Goal: Task Accomplishment & Management: Use online tool/utility

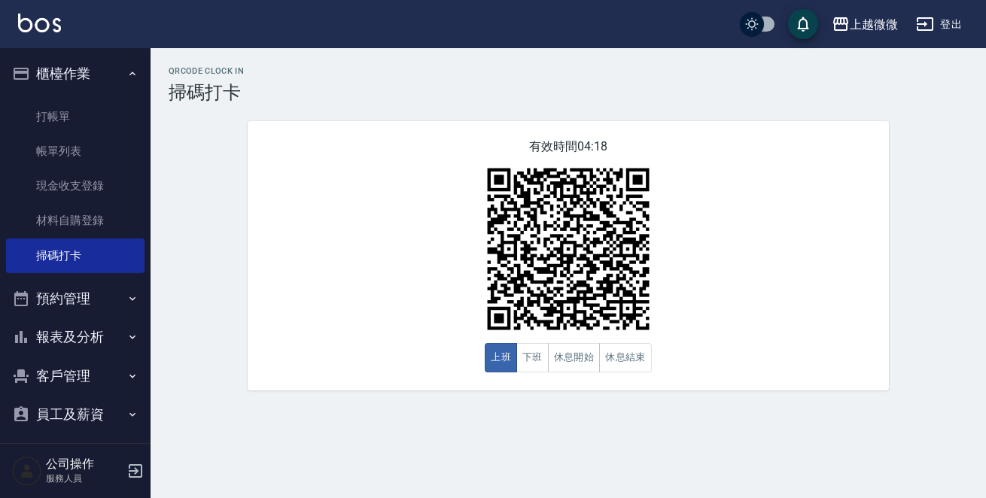
click at [96, 332] on button "報表及分析" at bounding box center [75, 336] width 138 height 39
click at [89, 323] on button "報表及分析" at bounding box center [75, 336] width 138 height 39
click at [87, 368] on button "客戶管理" at bounding box center [75, 376] width 138 height 39
click at [106, 328] on button "報表及分析" at bounding box center [75, 336] width 138 height 39
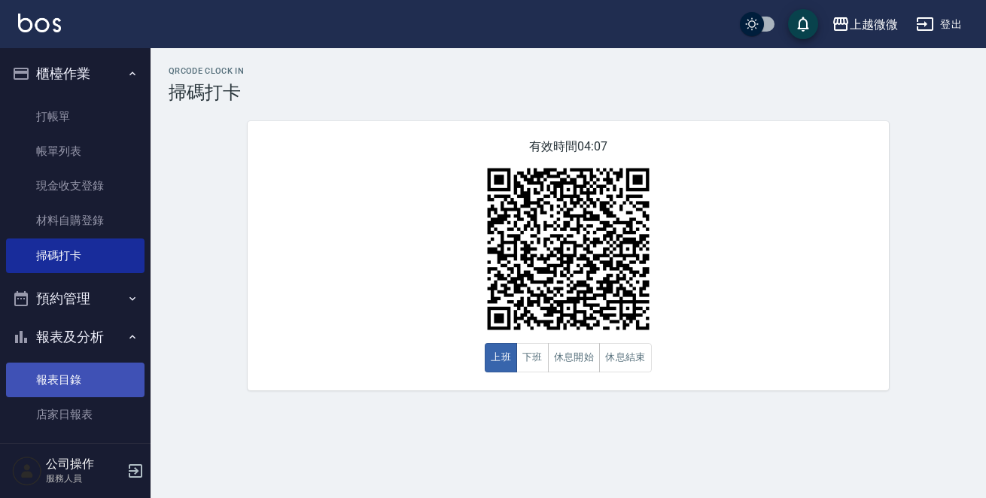
click at [92, 375] on link "報表目錄" at bounding box center [75, 380] width 138 height 35
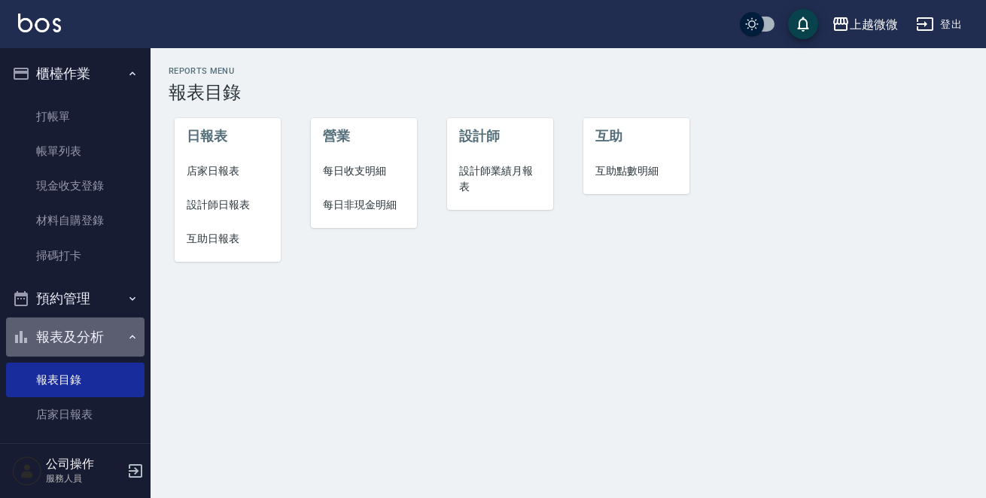
click at [99, 335] on button "報表及分析" at bounding box center [75, 336] width 138 height 39
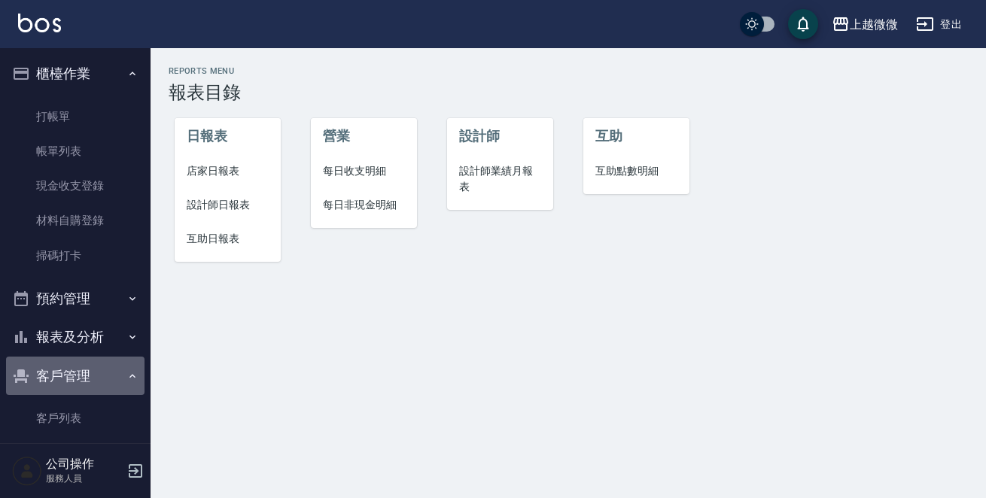
click at [84, 372] on button "客戶管理" at bounding box center [75, 376] width 138 height 39
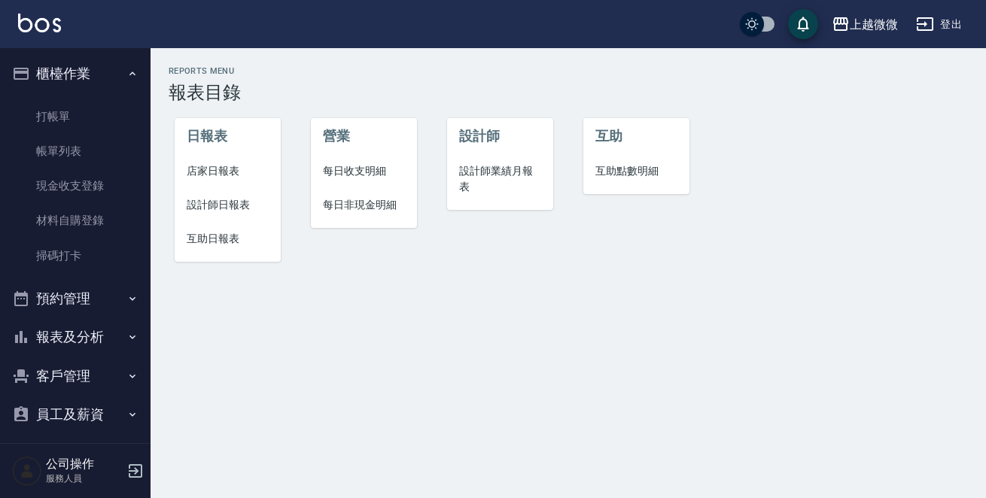
click at [84, 373] on button "客戶管理" at bounding box center [75, 376] width 138 height 39
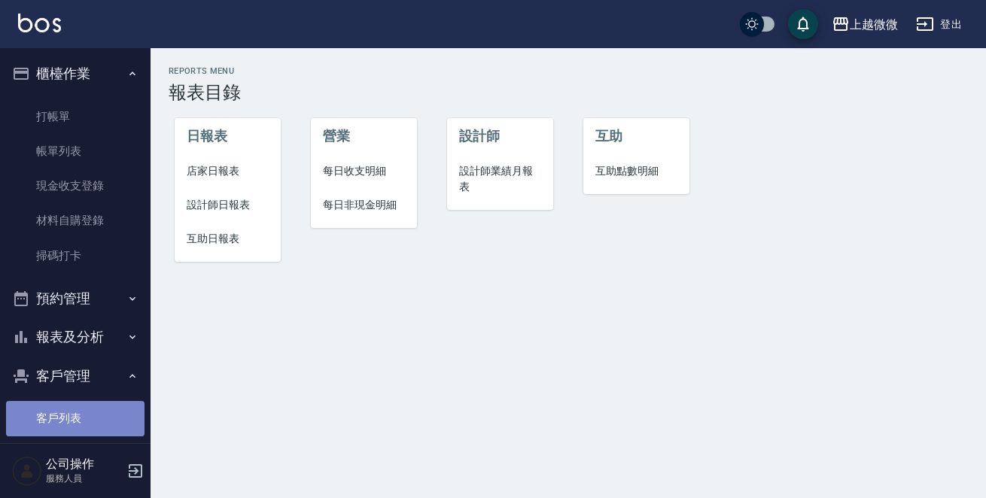
click at [81, 402] on link "客戶列表" at bounding box center [75, 418] width 138 height 35
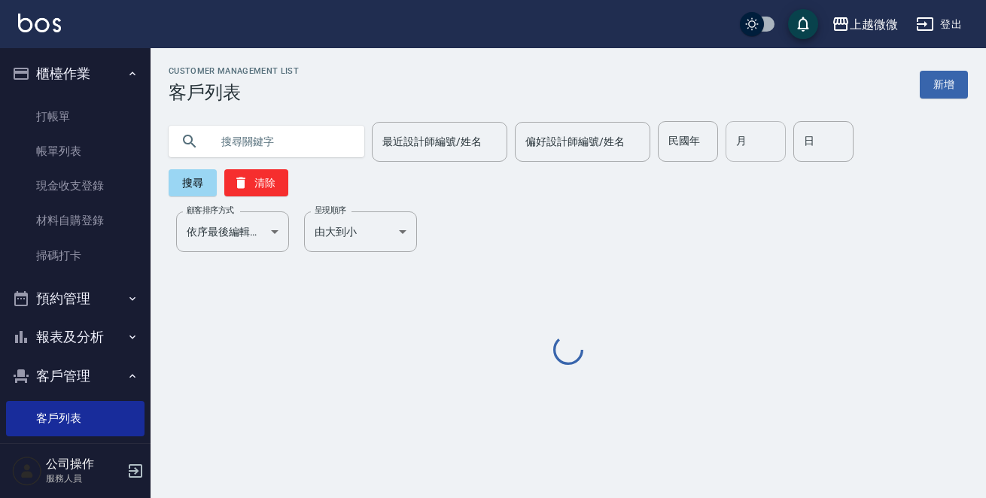
click at [725, 157] on input "月" at bounding box center [755, 141] width 60 height 41
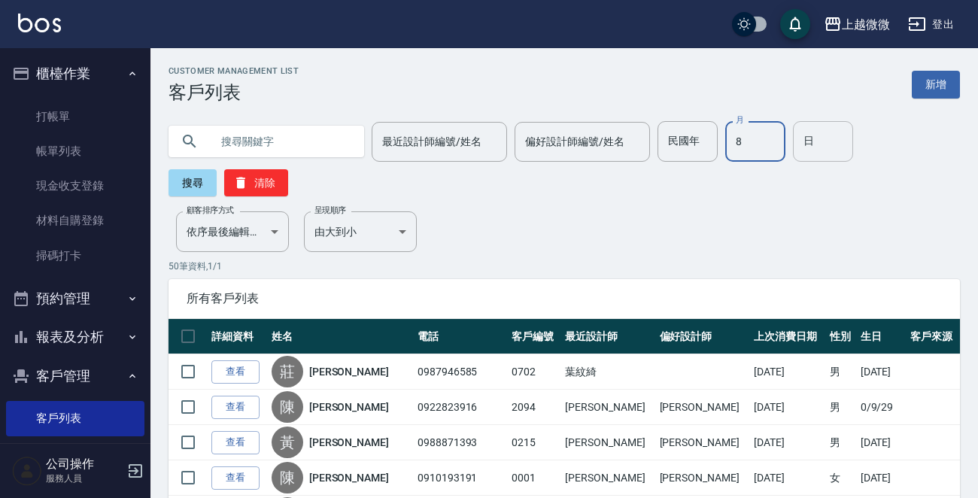
type input "8"
click at [793, 142] on input "日" at bounding box center [823, 141] width 60 height 41
type input "18"
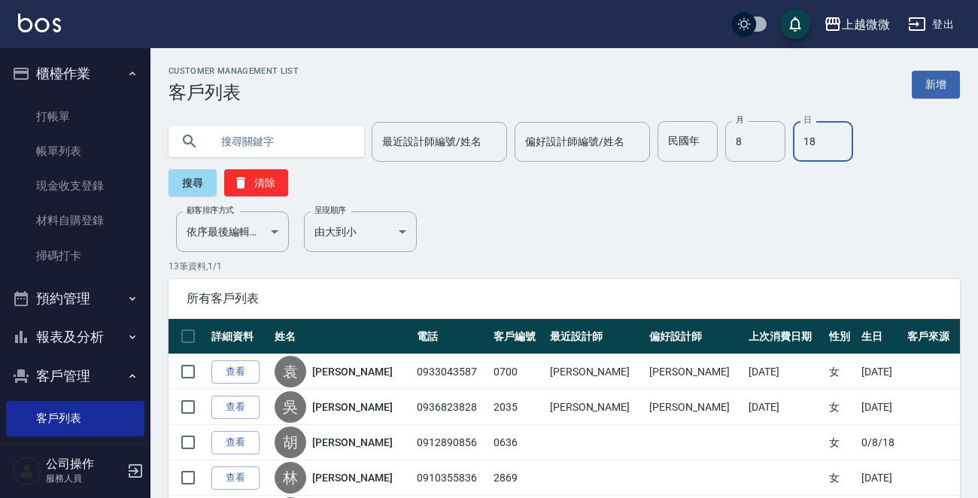
click at [611, 262] on p "13 筆資料, 1 / 1" at bounding box center [564, 267] width 791 height 14
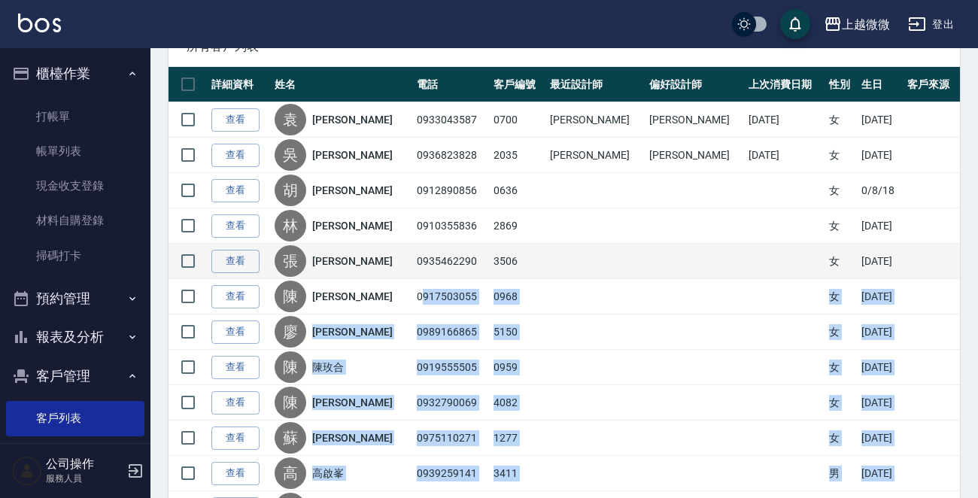
scroll to position [226, 0]
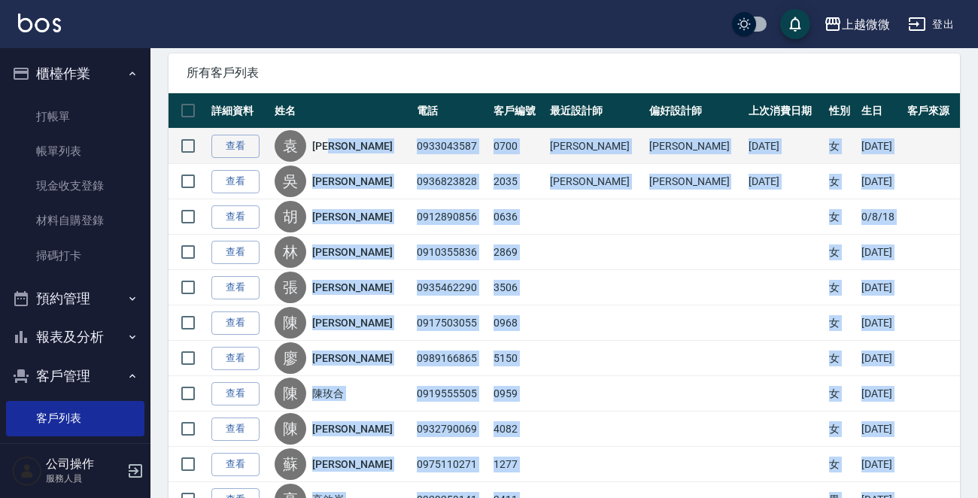
drag, startPoint x: 445, startPoint y: 419, endPoint x: 370, endPoint y: 153, distance: 276.0
click at [369, 154] on tbody "查看 [PERSON_NAME] 0933043587 0700 [PERSON_NAME] [PERSON_NAME] [DATE] 女 [DATE] 查看…" at bounding box center [564, 359] width 791 height 460
copy tbody "[PERSON_NAME]0933043587 0700 [PERSON_NAME] [PERSON_NAME] [DATE] 女 [DATE] 查看 [PE…"
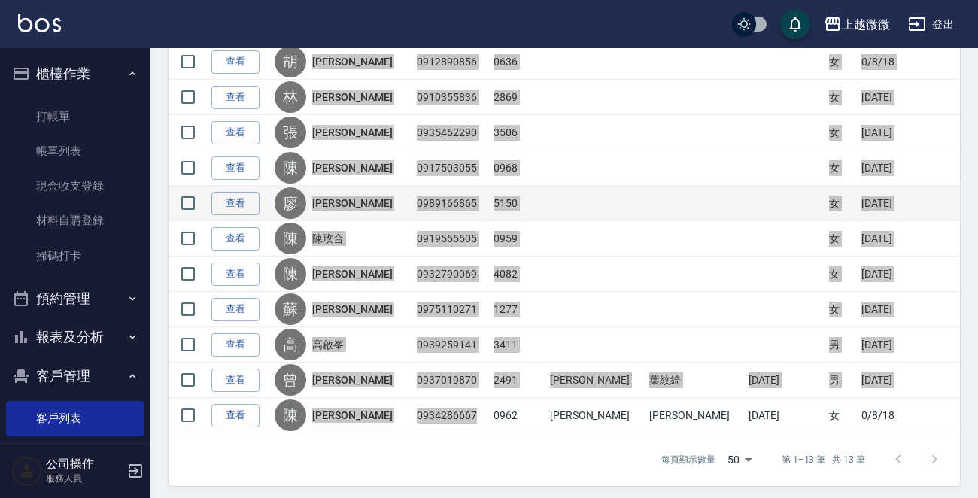
scroll to position [385, 0]
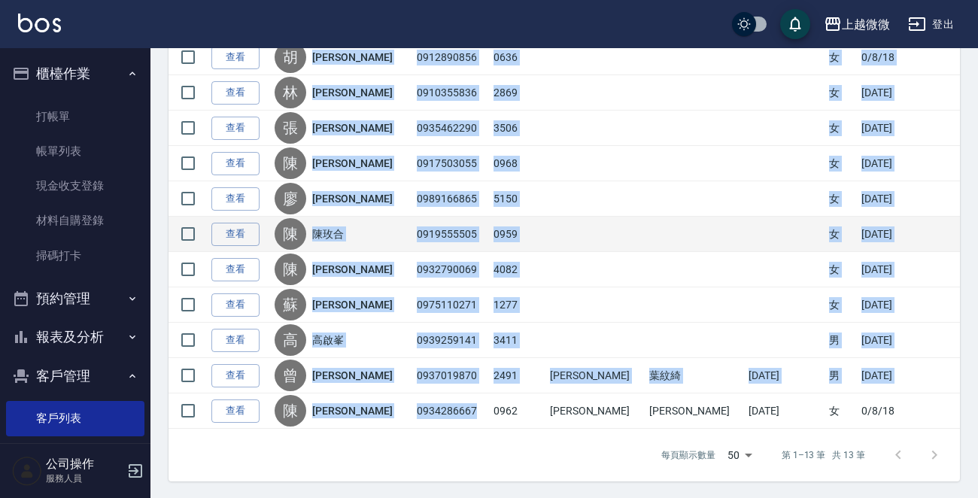
click at [597, 249] on td at bounding box center [595, 234] width 99 height 35
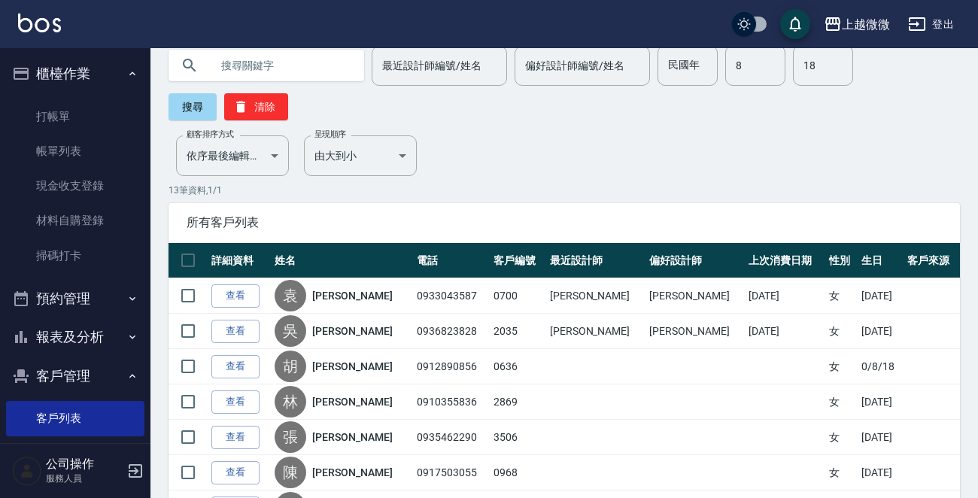
scroll to position [0, 0]
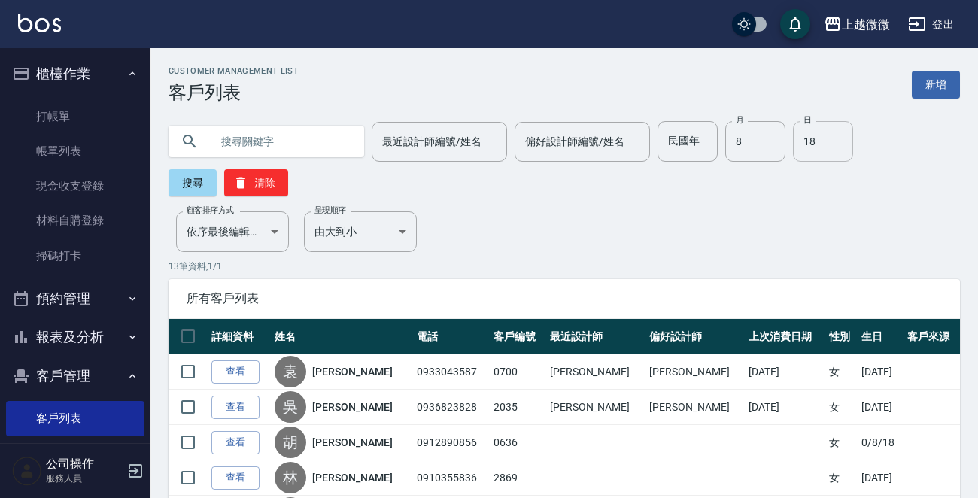
click at [806, 124] on input "18" at bounding box center [823, 141] width 60 height 41
click at [533, 241] on div "Customer Management List 客戶列表 新增 最近設計師編號/姓名 最近設計師編號/姓名 偏好設計師編號/姓名 偏好設計師編號/姓名 民國…" at bounding box center [564, 466] width 828 height 800
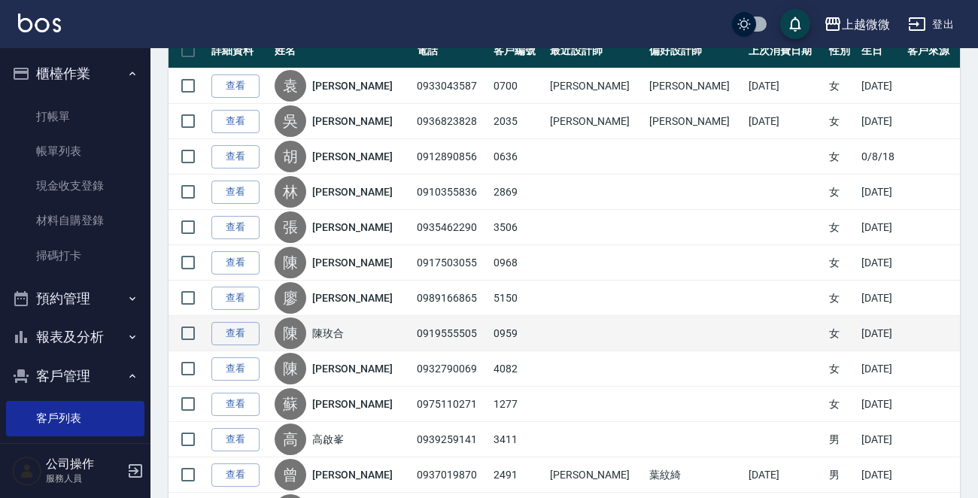
scroll to position [376, 0]
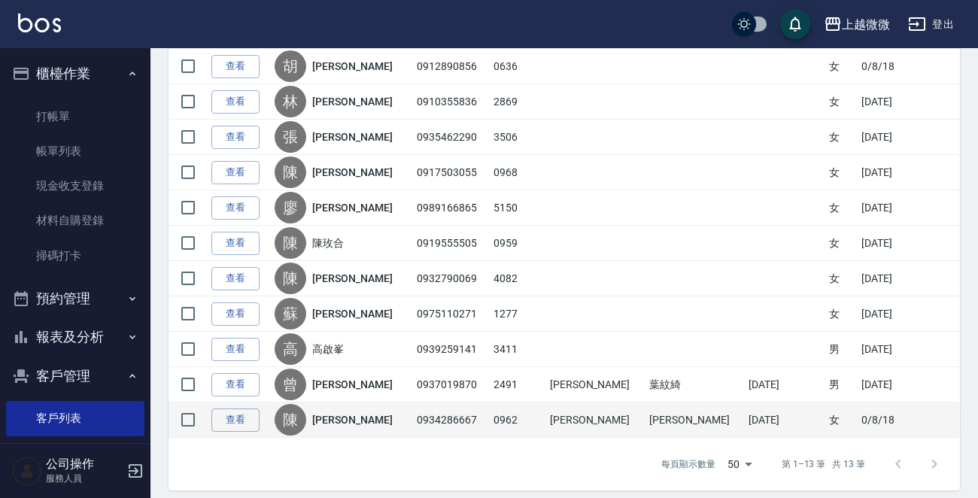
click at [334, 408] on div "[PERSON_NAME]" at bounding box center [342, 420] width 135 height 32
click at [338, 422] on link "[PERSON_NAME]" at bounding box center [352, 419] width 80 height 15
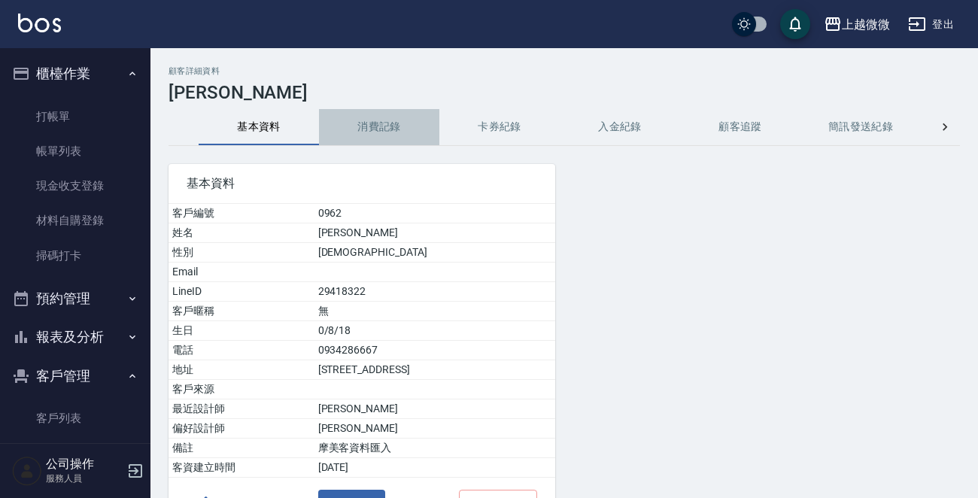
click at [359, 135] on button "消費記錄" at bounding box center [379, 127] width 120 height 36
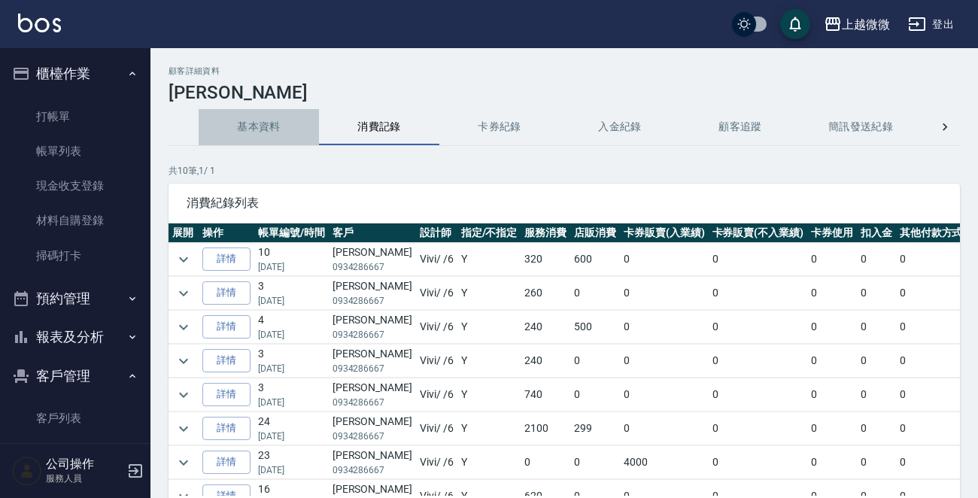
click at [258, 125] on button "基本資料" at bounding box center [259, 127] width 120 height 36
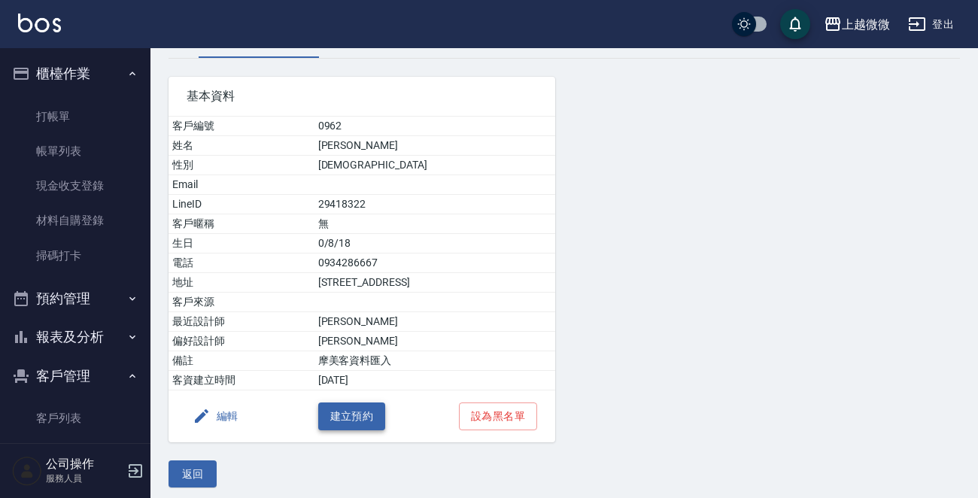
scroll to position [93, 0]
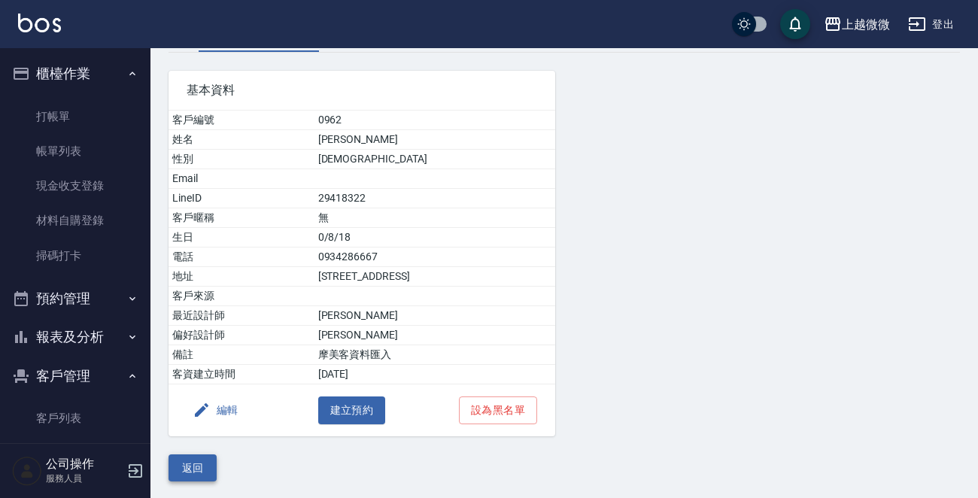
click at [187, 462] on button "返回" at bounding box center [193, 468] width 48 height 28
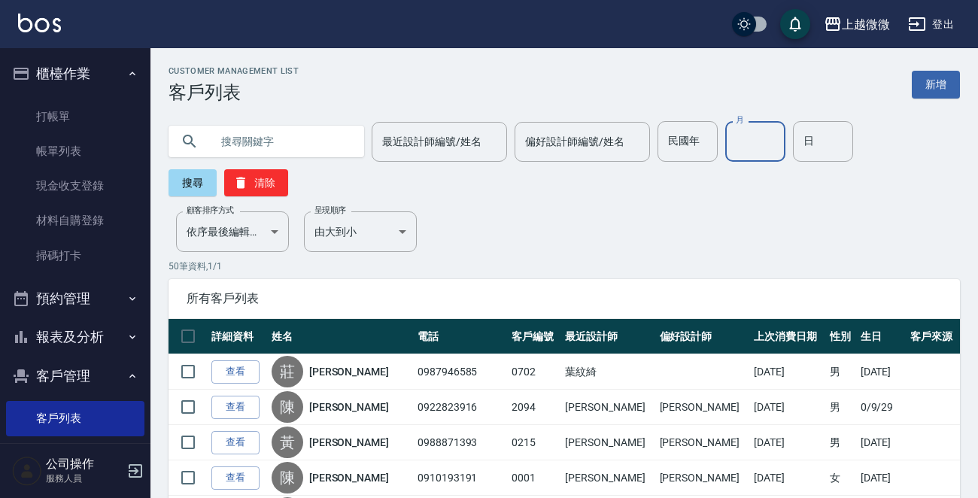
click at [743, 135] on input "月" at bounding box center [755, 141] width 60 height 41
type input "8"
click at [809, 141] on input "日" at bounding box center [823, 141] width 60 height 41
click at [199, 183] on button "搜尋" at bounding box center [193, 182] width 48 height 27
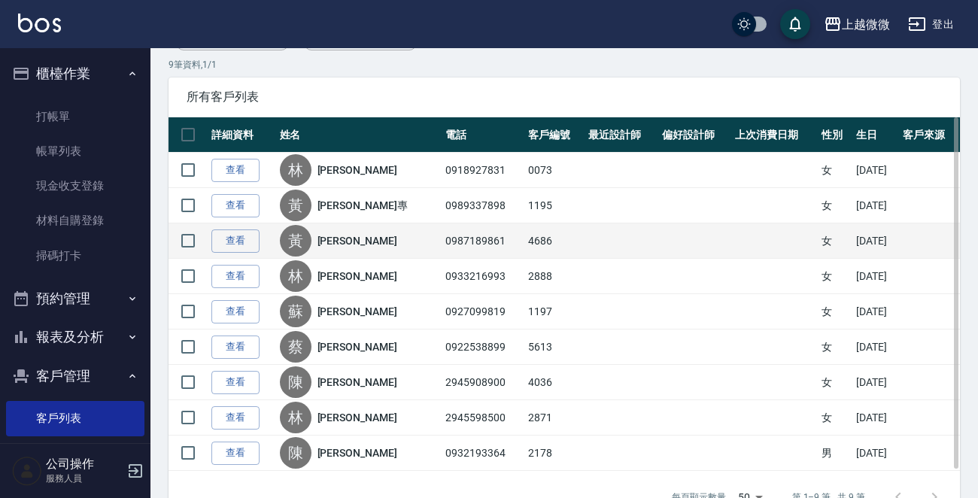
scroll to position [245, 0]
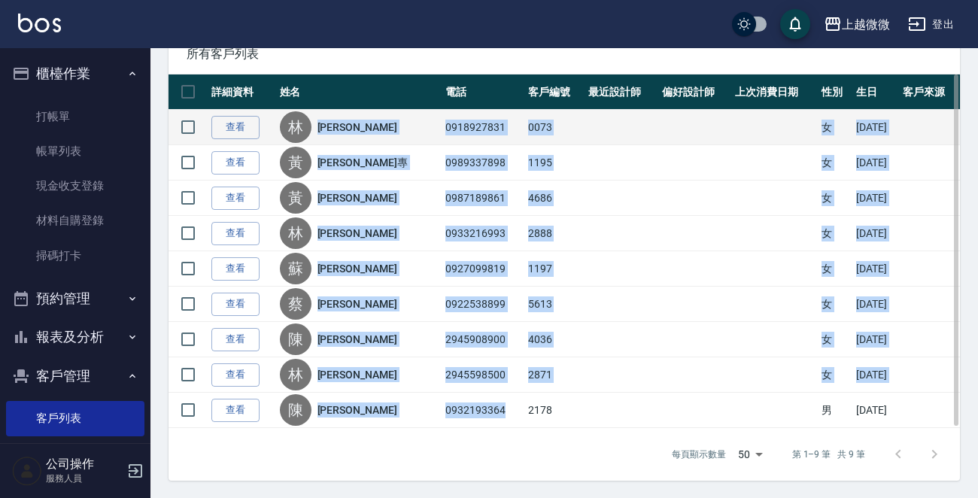
drag, startPoint x: 447, startPoint y: 405, endPoint x: 327, endPoint y: 129, distance: 301.2
click at [327, 129] on tbody "查看 [PERSON_NAME] 0918927831 0073 女 [DATE] 查看 [PERSON_NAME]專 0989337898 1195 女 […" at bounding box center [564, 269] width 791 height 318
copy tbody "[PERSON_NAME]0918927831 0073 女 [DATE] 查看 [PERSON_NAME]專 0989337898 1195 女 [DATE…"
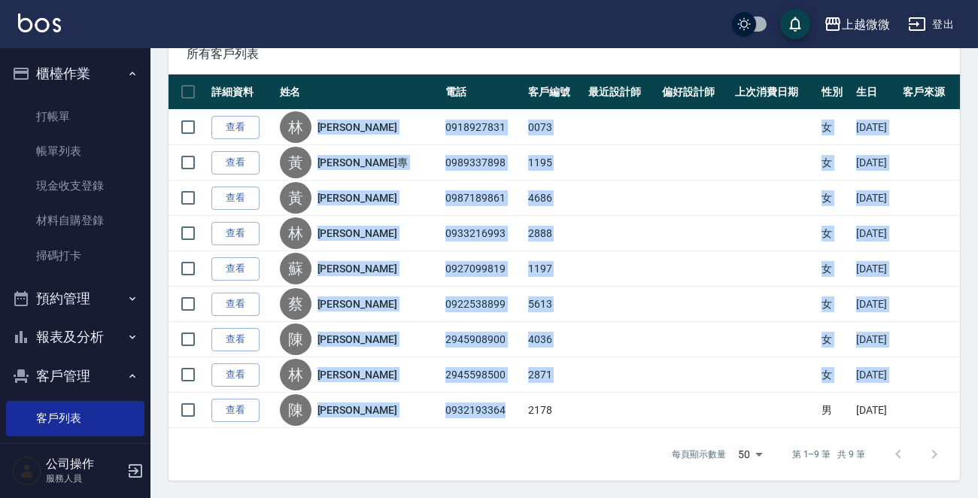
click at [425, 62] on div "所有客戶列表" at bounding box center [564, 54] width 791 height 39
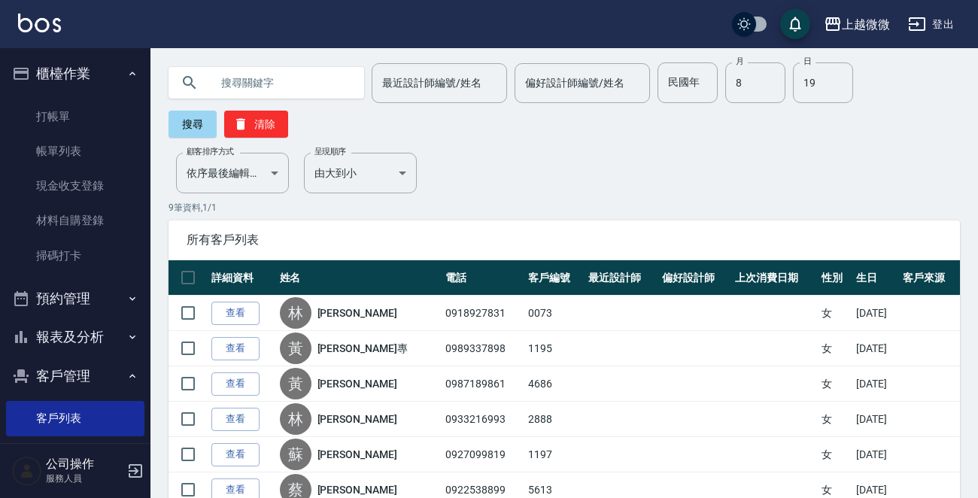
scroll to position [19, 0]
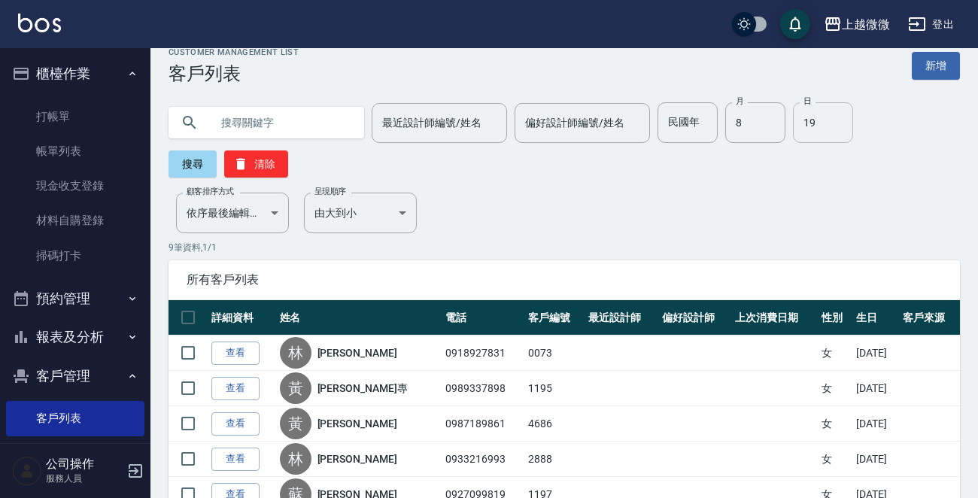
click at [804, 128] on input "19" at bounding box center [823, 122] width 60 height 41
type input "18"
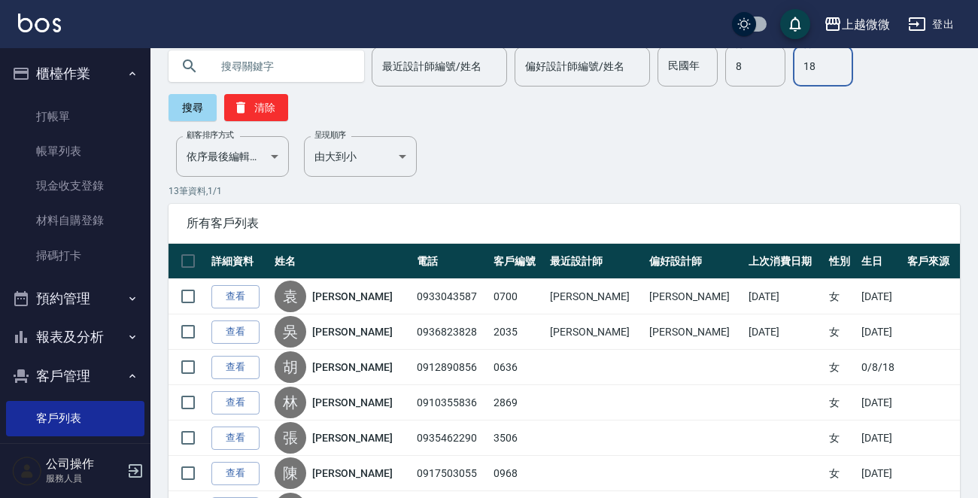
scroll to position [376, 0]
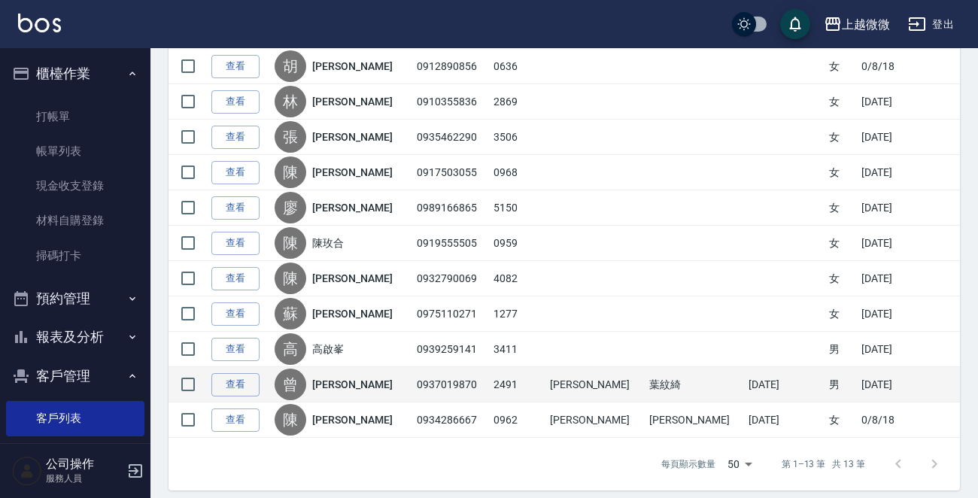
click at [345, 378] on link "[PERSON_NAME]" at bounding box center [352, 384] width 80 height 15
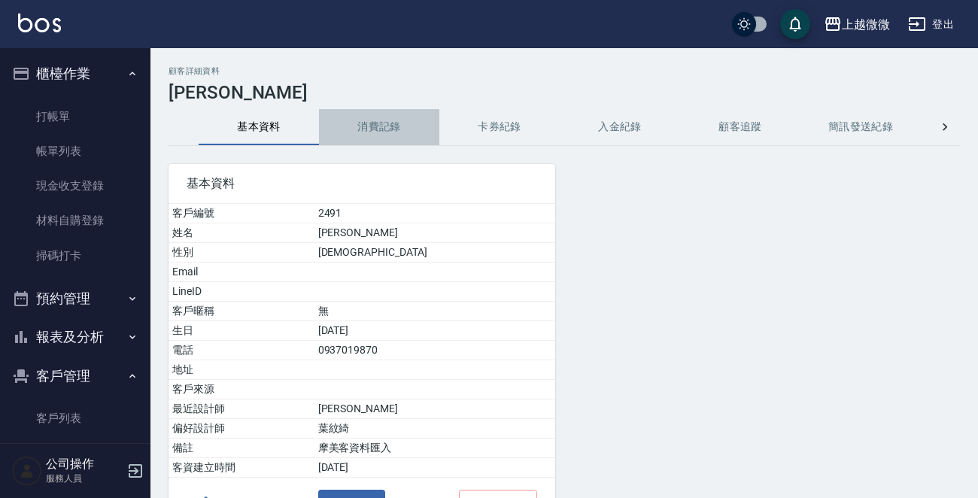
click at [378, 110] on button "消費記錄" at bounding box center [379, 127] width 120 height 36
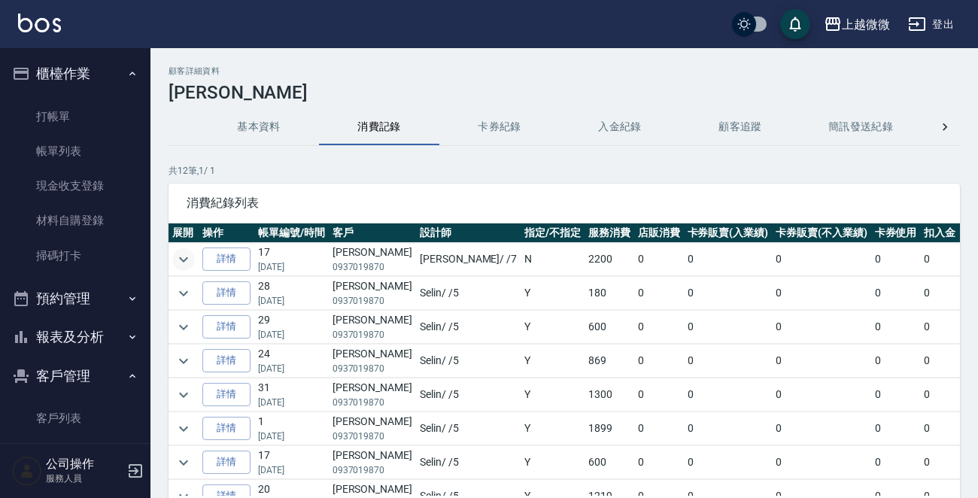
click at [187, 261] on icon "expand row" at bounding box center [184, 260] width 18 height 18
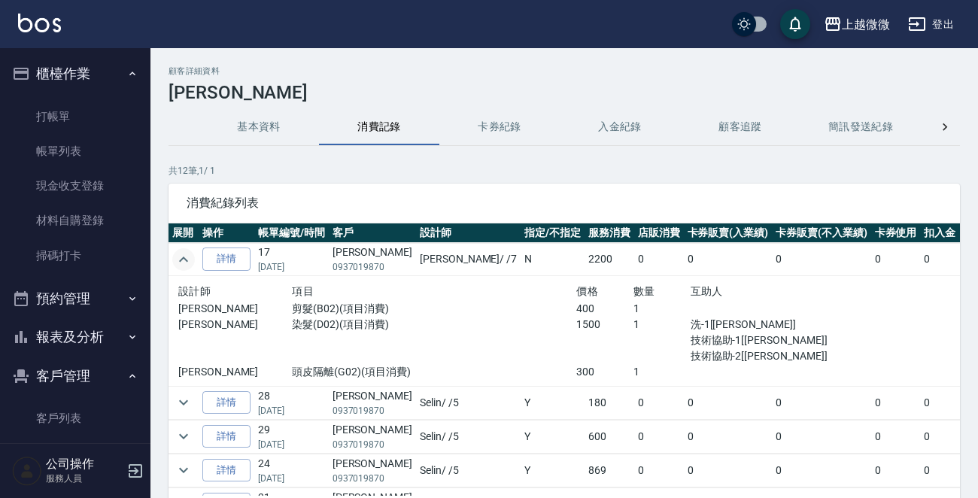
click at [187, 259] on icon "expand row" at bounding box center [183, 259] width 9 height 5
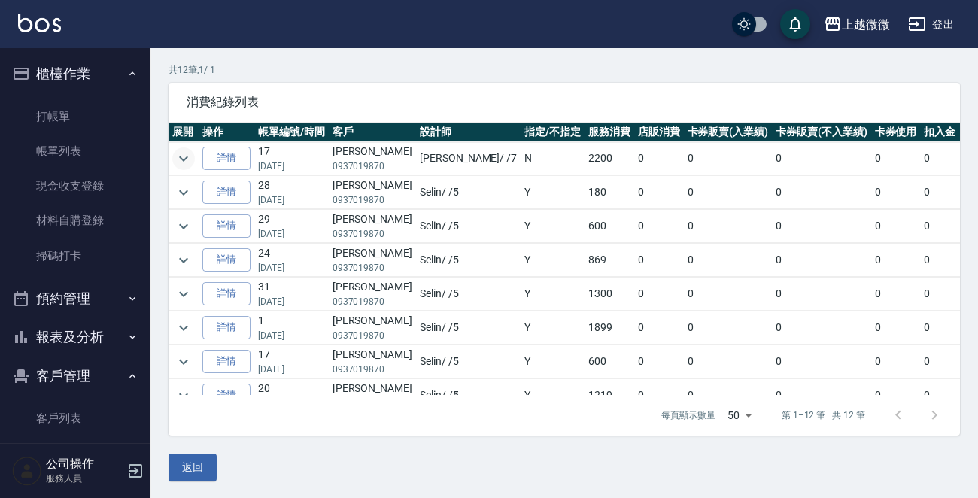
scroll to position [102, 0]
click at [198, 462] on button "返回" at bounding box center [193, 467] width 48 height 28
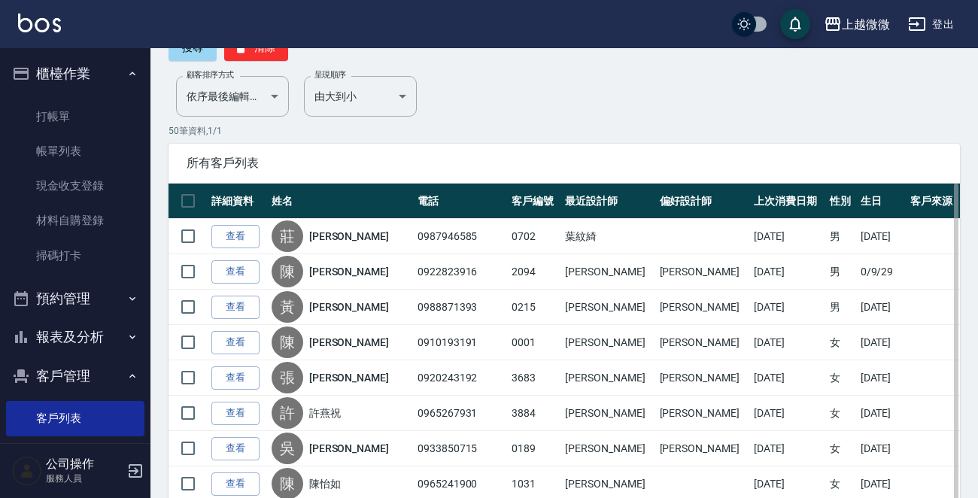
scroll to position [35, 0]
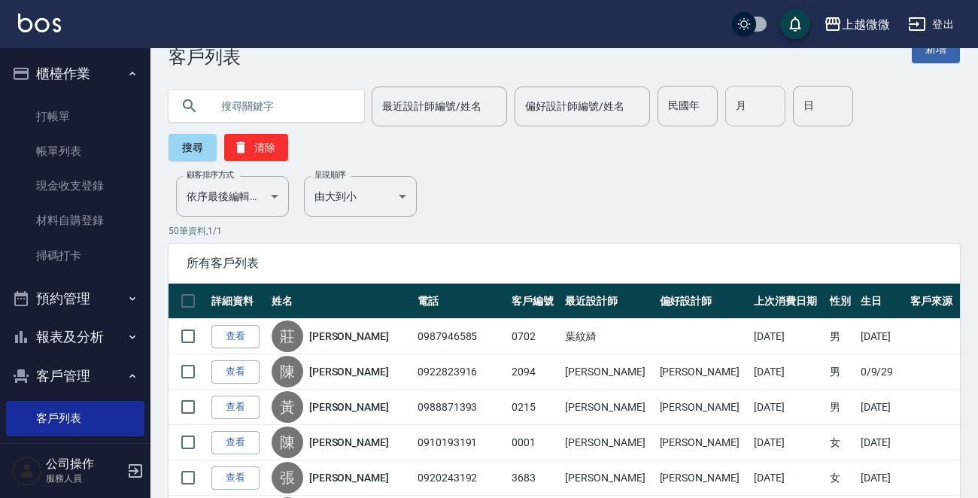
click at [737, 96] on input "月" at bounding box center [755, 106] width 60 height 41
type input "8"
click at [793, 110] on input "日" at bounding box center [823, 106] width 60 height 41
click at [202, 142] on button "搜尋" at bounding box center [193, 147] width 48 height 27
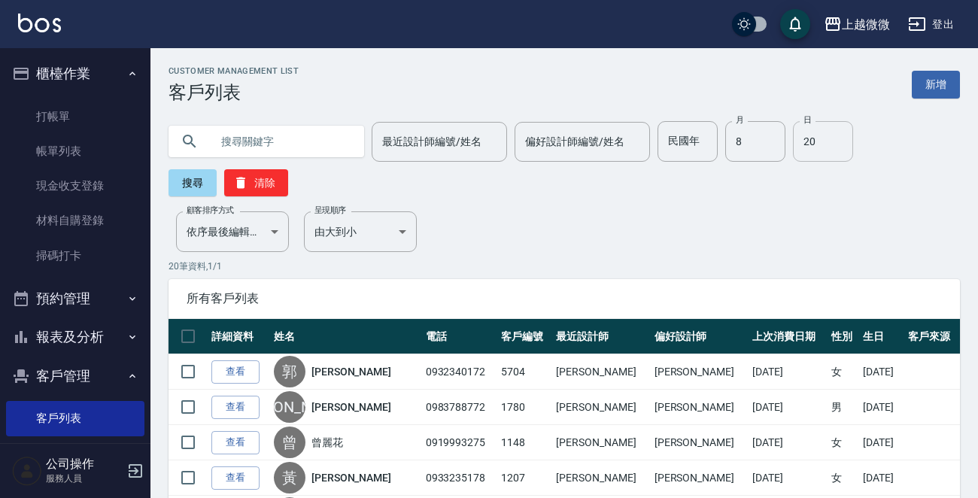
click at [803, 141] on input "20" at bounding box center [823, 141] width 60 height 41
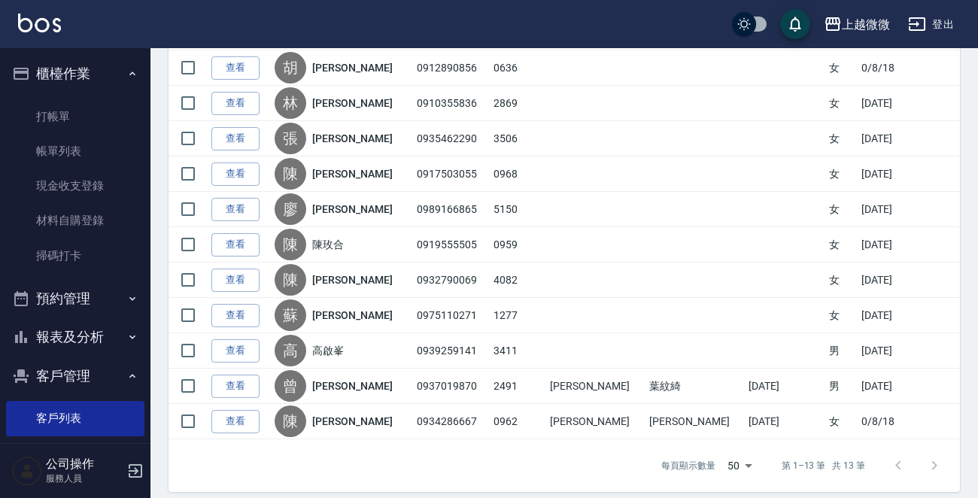
scroll to position [376, 0]
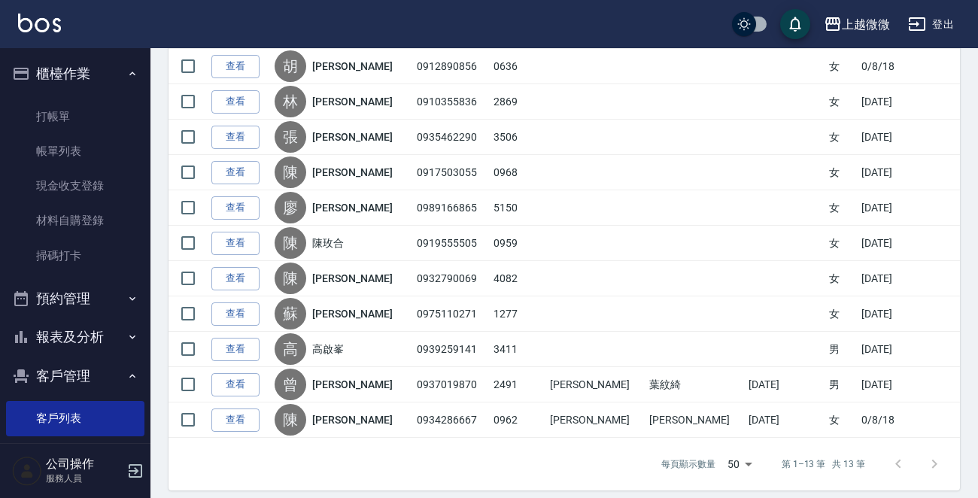
click at [463, 13] on div "上越微微 登出" at bounding box center [489, 24] width 978 height 48
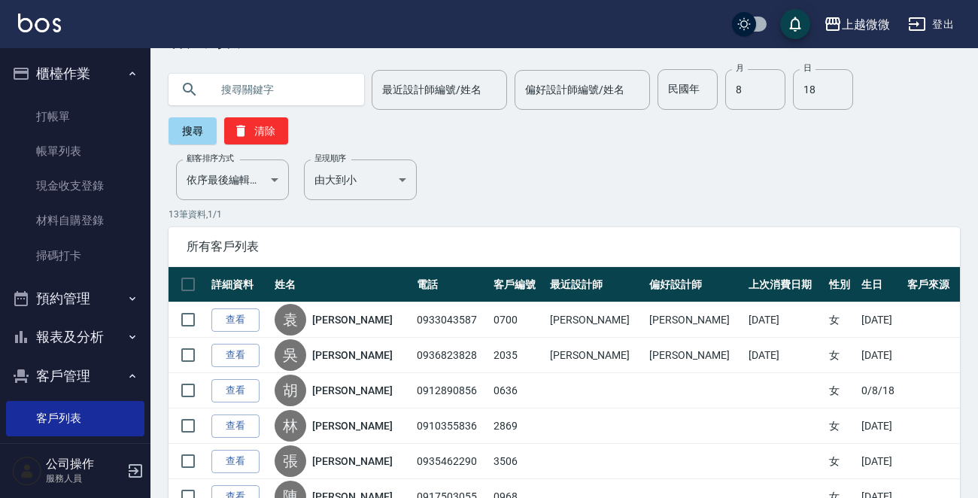
scroll to position [0, 0]
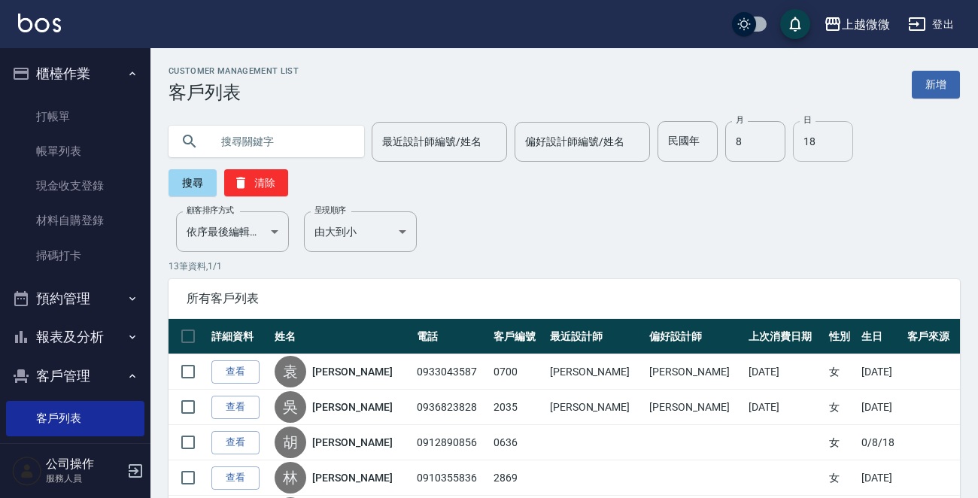
click at [809, 150] on input "18" at bounding box center [823, 141] width 60 height 41
type input "20"
click at [190, 187] on button "搜尋" at bounding box center [193, 182] width 48 height 27
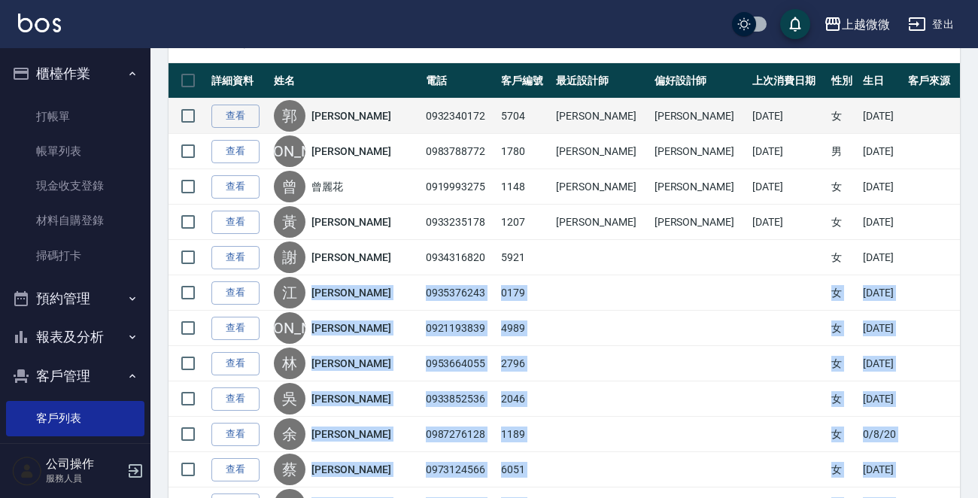
scroll to position [181, 0]
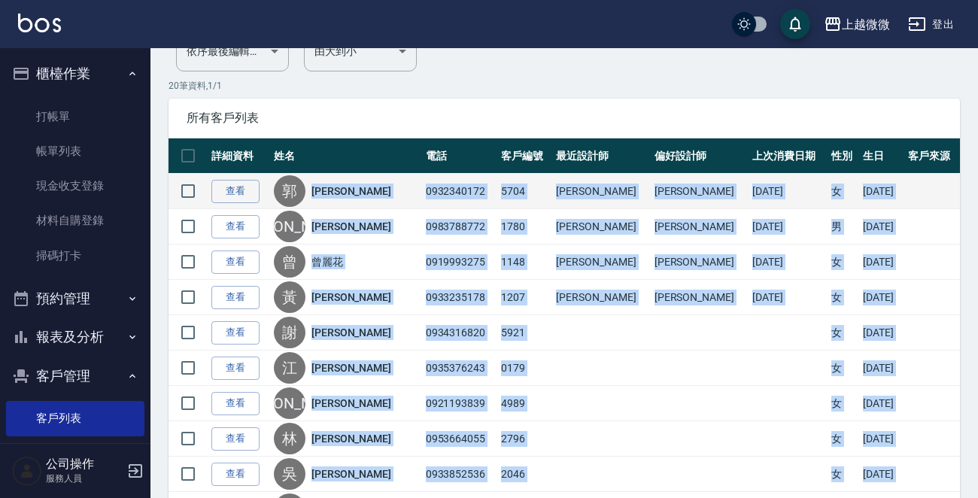
drag, startPoint x: 449, startPoint y: 408, endPoint x: 318, endPoint y: 196, distance: 249.3
copy tbody "lor 9271526090 6973 ips dol 8764/10/37 s 54/5/44 am c adi 0848492797 6907 eli s…"
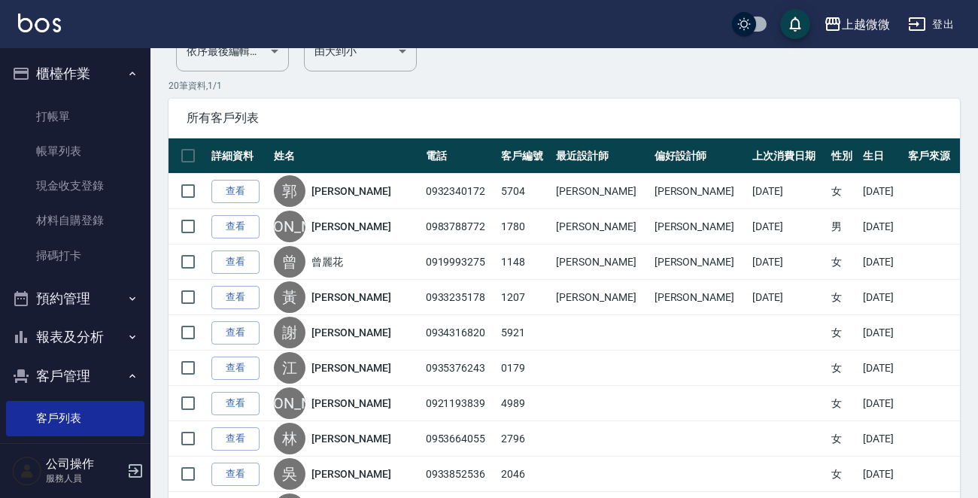
click at [543, 104] on div "所有客戶列表" at bounding box center [564, 118] width 791 height 39
click at [65, 153] on link "帳單列表" at bounding box center [75, 151] width 138 height 35
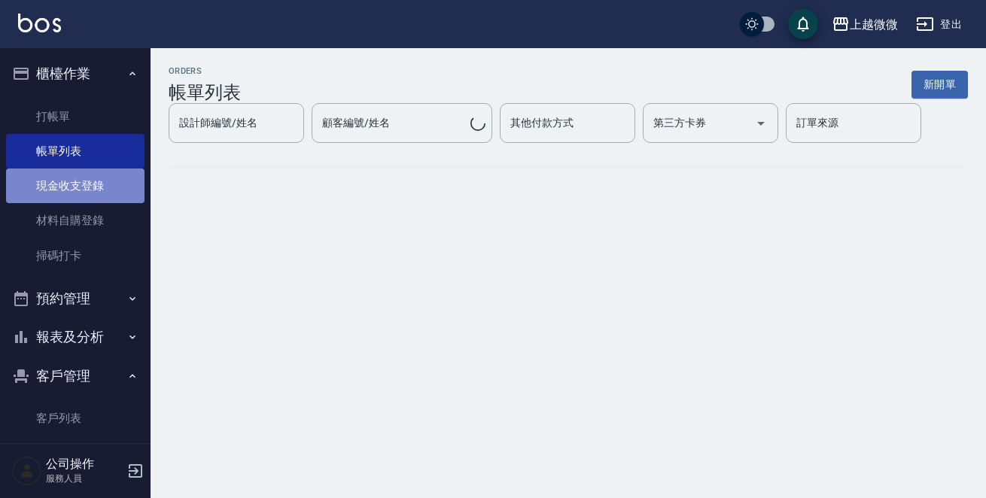
click at [86, 187] on link "現金收支登錄" at bounding box center [75, 186] width 138 height 35
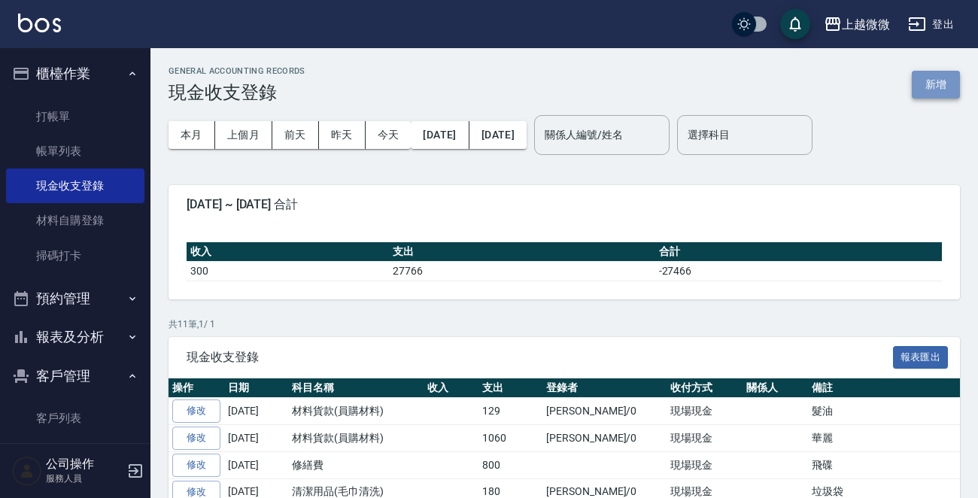
click at [944, 74] on button "新增" at bounding box center [936, 85] width 48 height 28
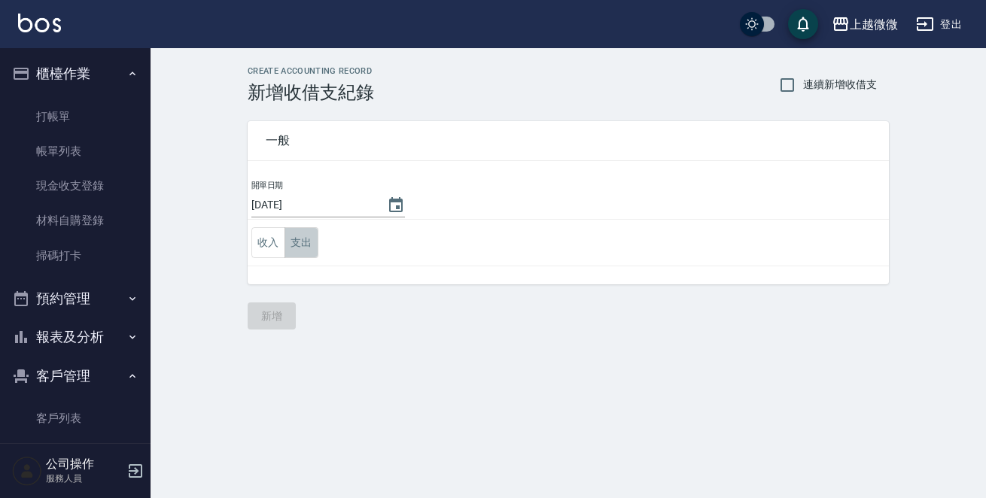
click at [284, 232] on button "支出" at bounding box center [301, 242] width 34 height 31
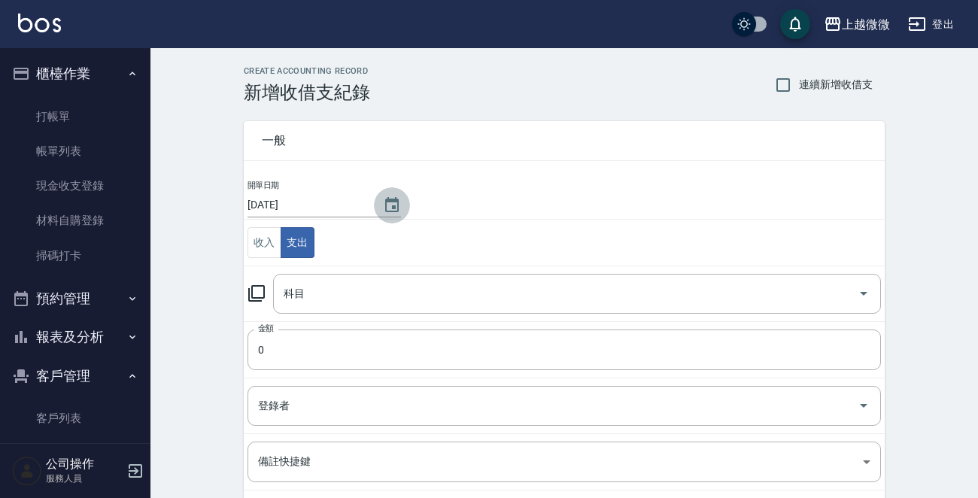
click at [374, 211] on button "Choose date, selected date is 2025-08-18" at bounding box center [392, 205] width 36 height 36
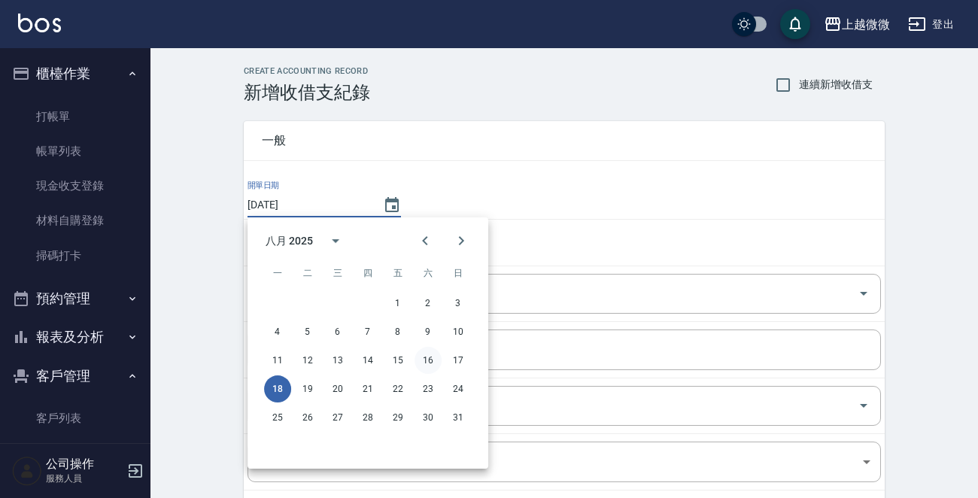
click at [435, 357] on button "16" at bounding box center [428, 360] width 27 height 27
type input "[DATE]"
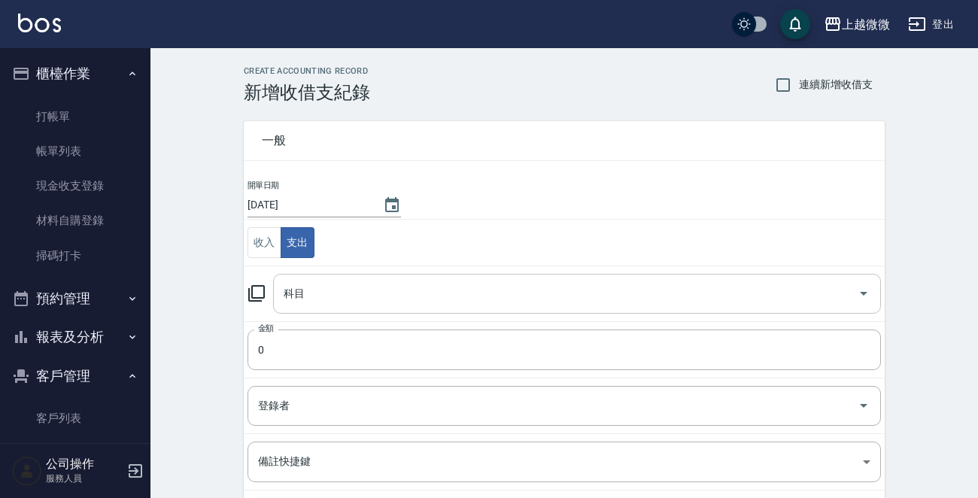
click at [327, 284] on input "科目" at bounding box center [566, 294] width 572 height 26
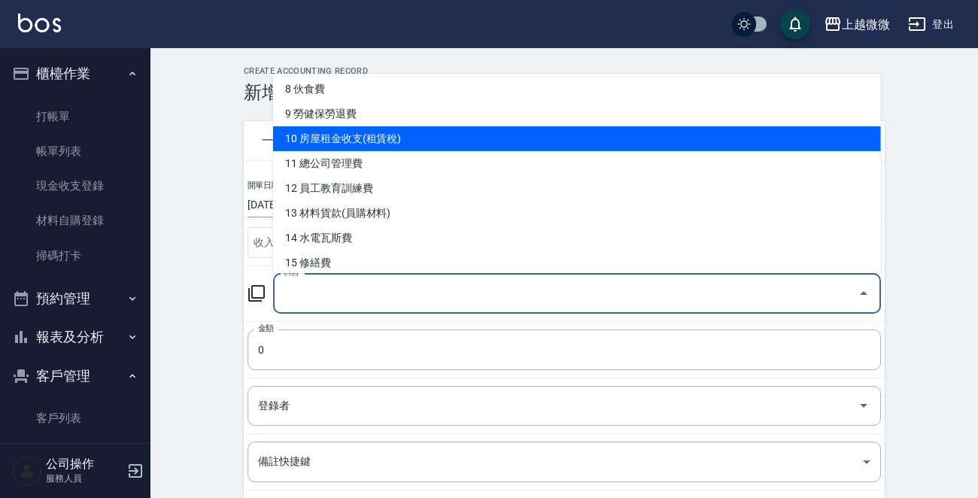
scroll to position [226, 0]
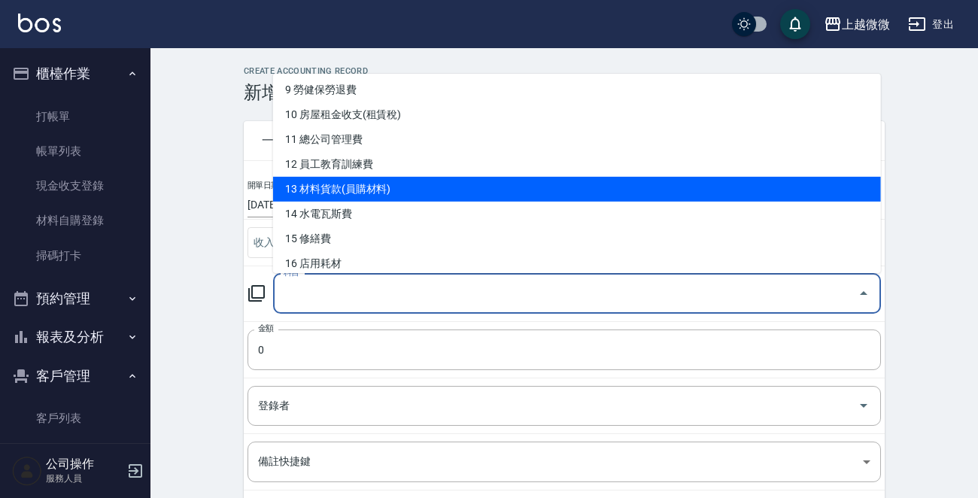
click at [354, 186] on li "13 材料貨款(員購材料)" at bounding box center [577, 189] width 608 height 25
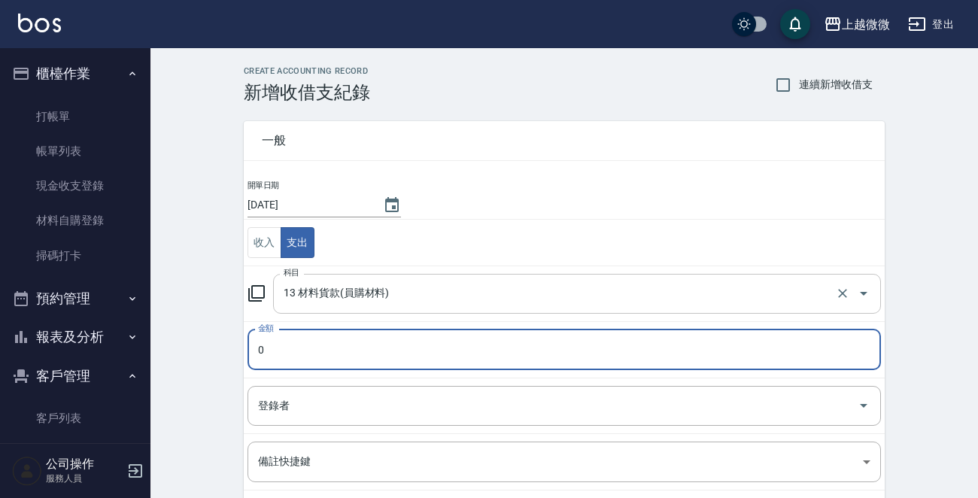
click at [406, 293] on input "13 材料貨款(員購材料)" at bounding box center [556, 294] width 552 height 26
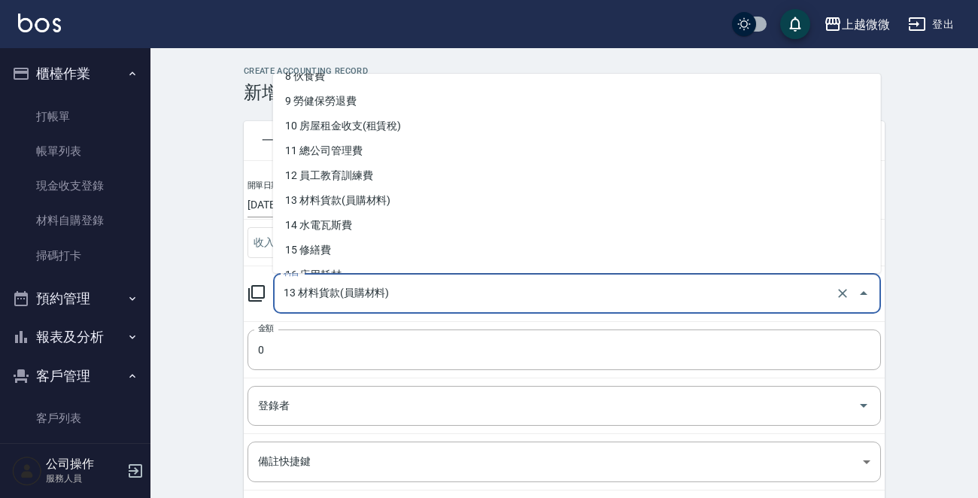
scroll to position [301, 0]
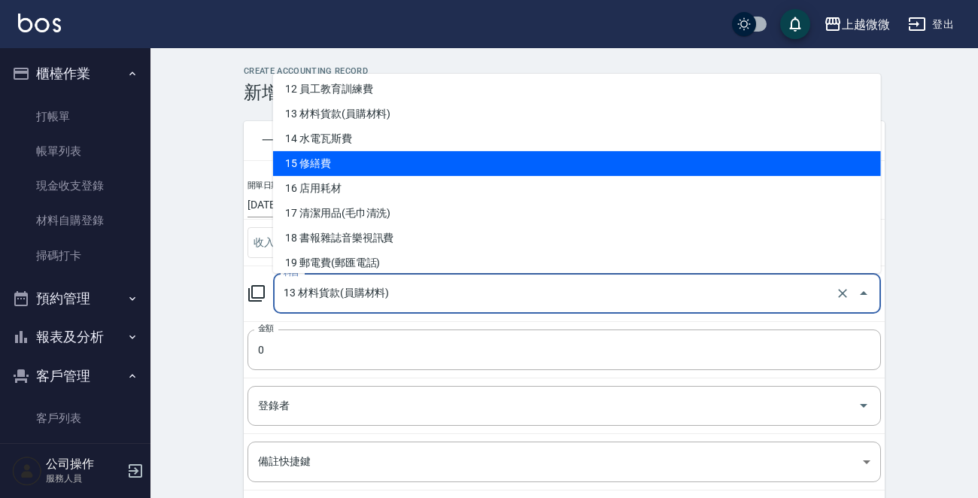
click at [342, 156] on li "15 修繕費" at bounding box center [577, 163] width 608 height 25
type input "15 修繕費"
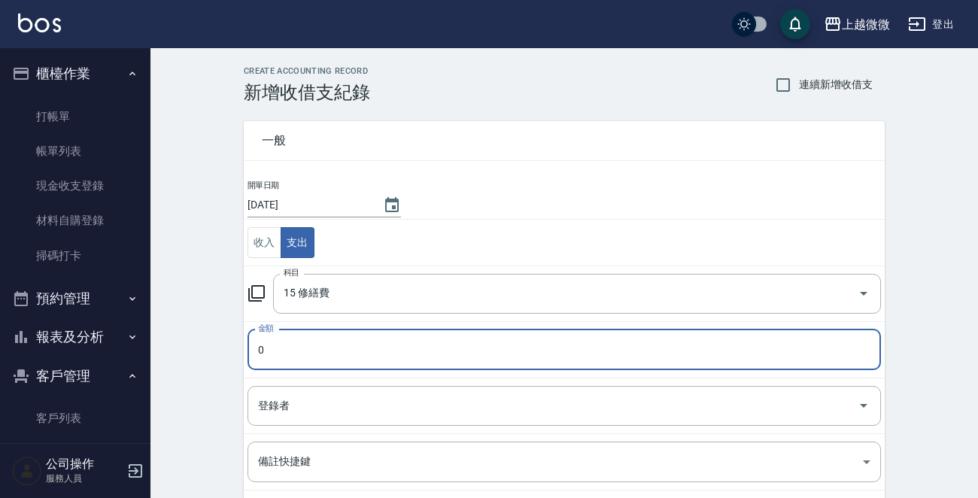
click at [321, 353] on input "0" at bounding box center [564, 350] width 633 height 41
type input "802"
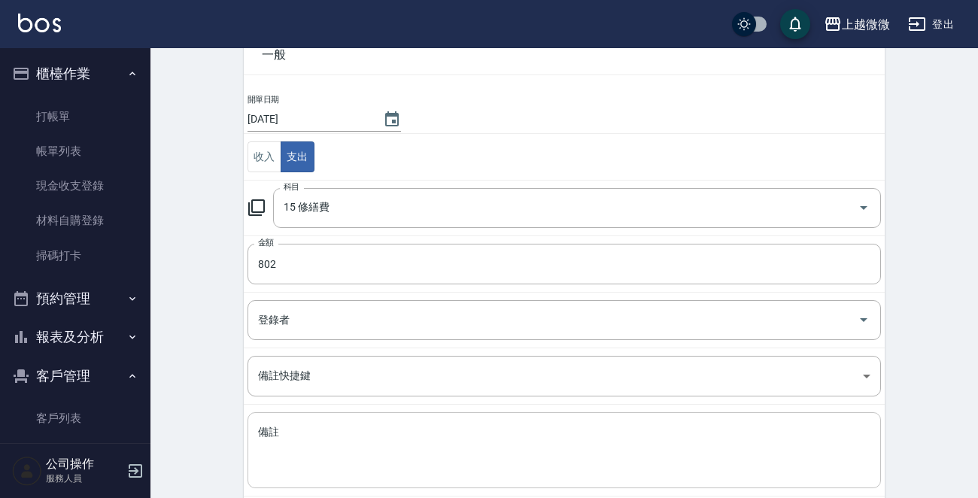
scroll to position [166, 0]
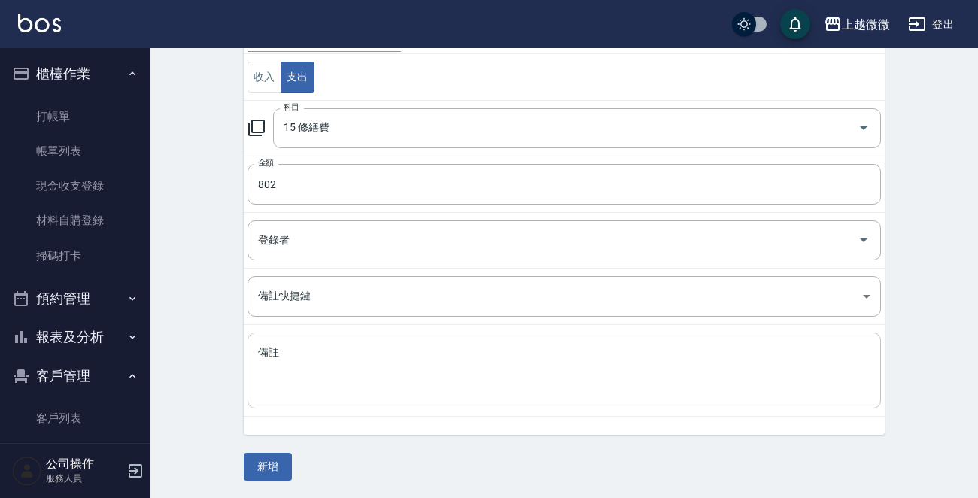
click at [306, 357] on textarea "備註" at bounding box center [564, 370] width 612 height 51
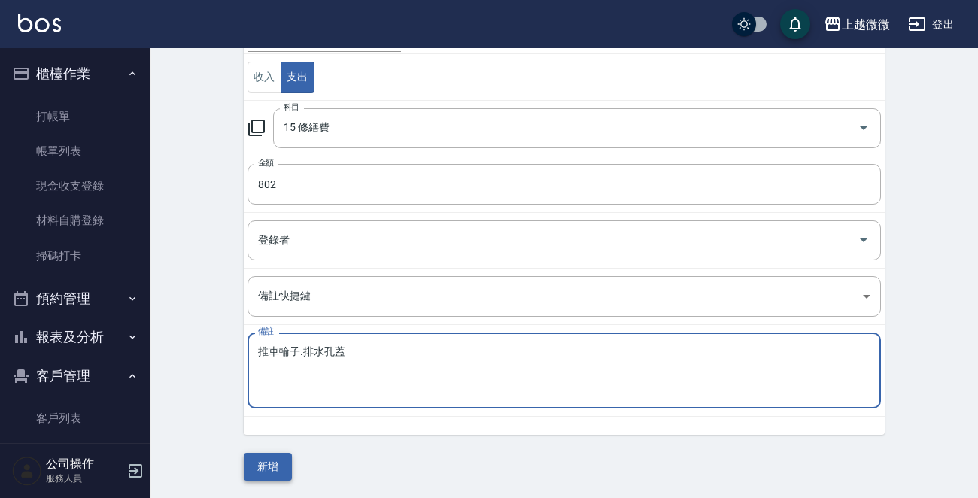
type textarea "推車輪子.排水孔蓋"
click at [269, 466] on button "新增" at bounding box center [268, 467] width 48 height 28
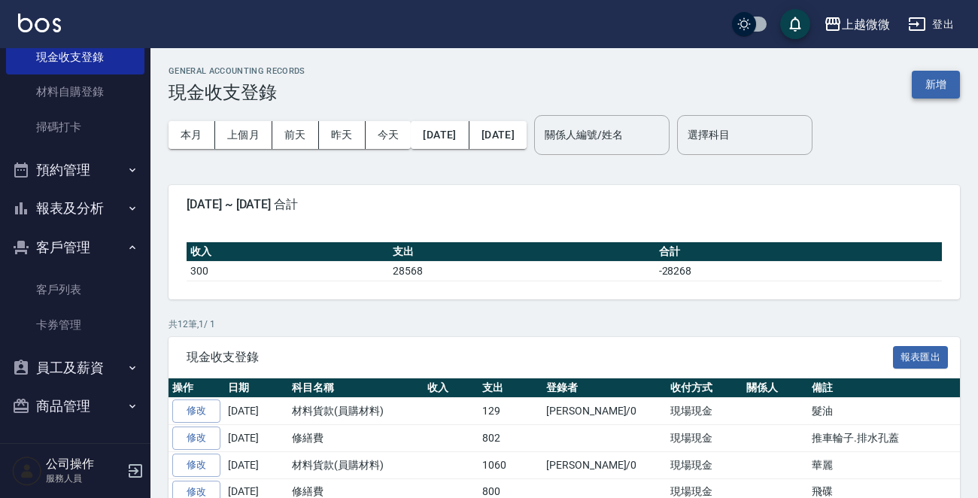
click at [925, 89] on button "新增" at bounding box center [936, 85] width 48 height 28
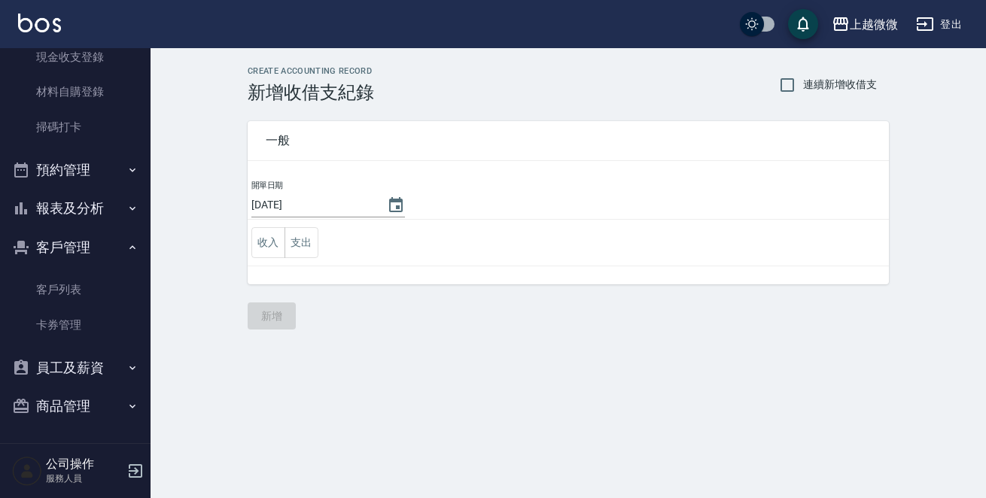
click at [113, 207] on button "報表及分析" at bounding box center [75, 208] width 138 height 39
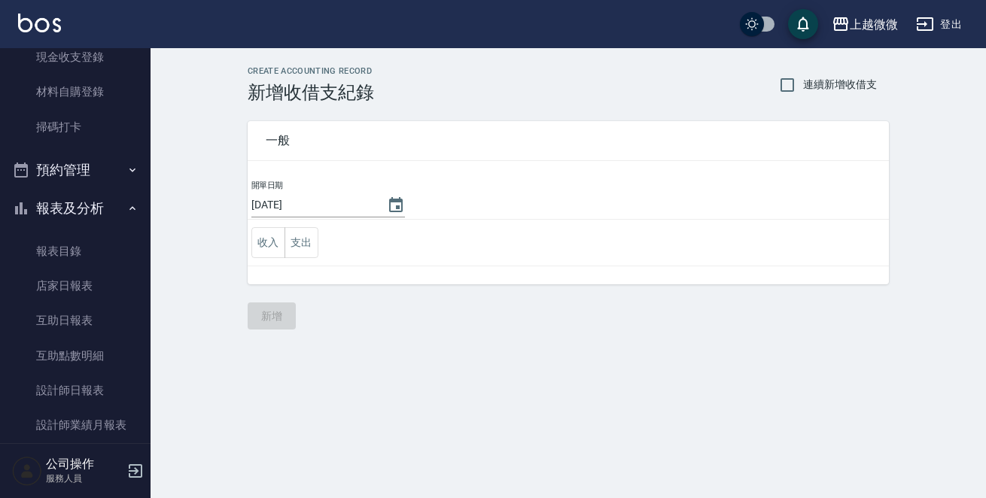
click at [113, 207] on button "報表及分析" at bounding box center [75, 208] width 138 height 39
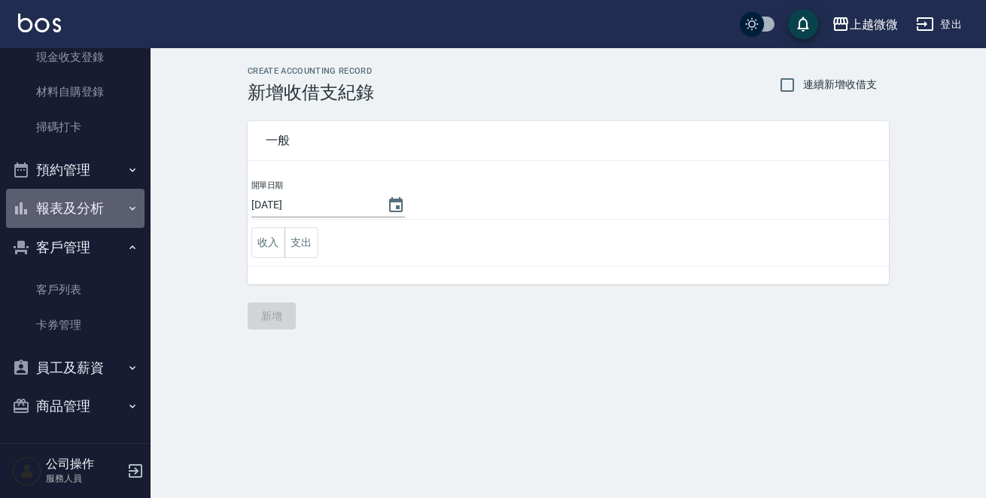
click at [126, 207] on icon "button" at bounding box center [132, 208] width 12 height 12
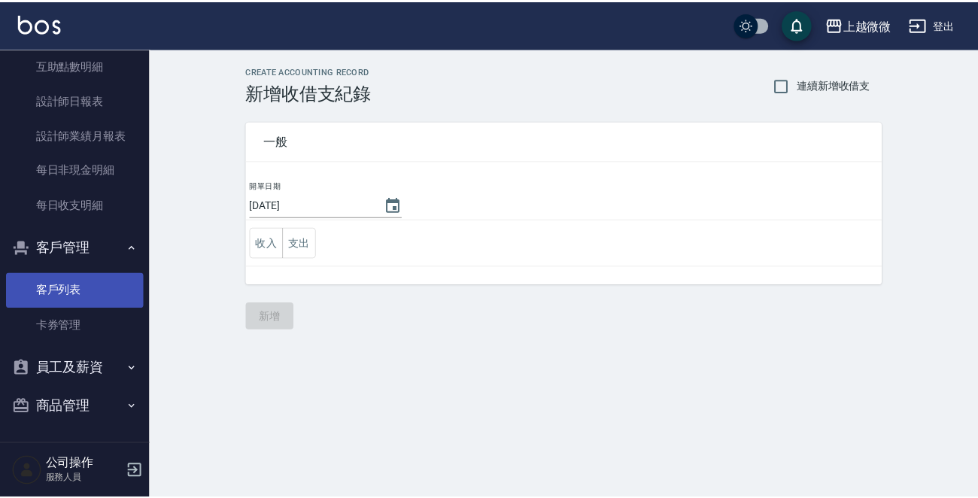
scroll to position [118, 0]
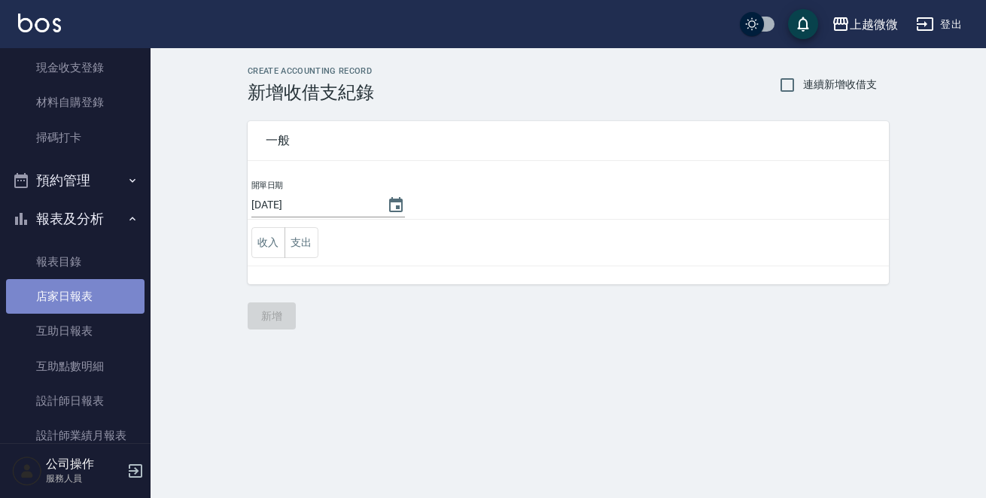
click at [96, 303] on link "店家日報表" at bounding box center [75, 296] width 138 height 35
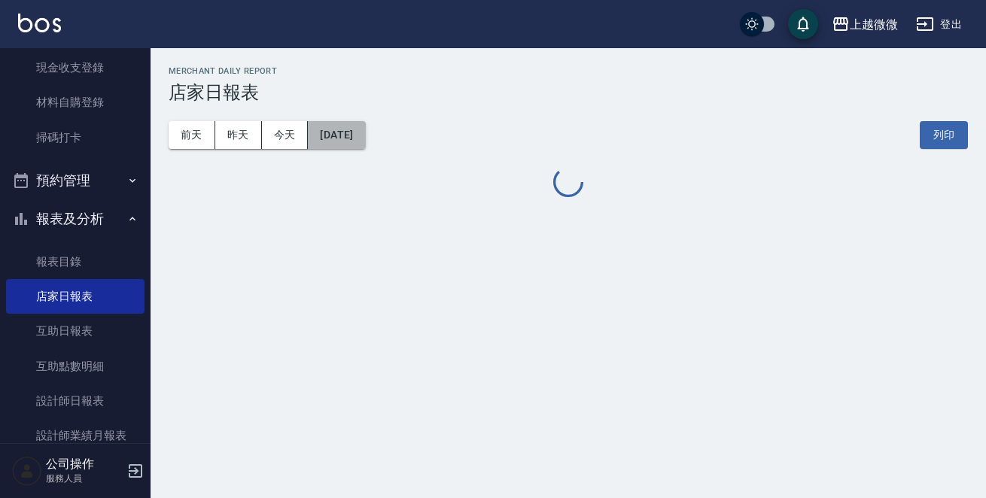
click at [360, 125] on button "[DATE]" at bounding box center [336, 135] width 57 height 28
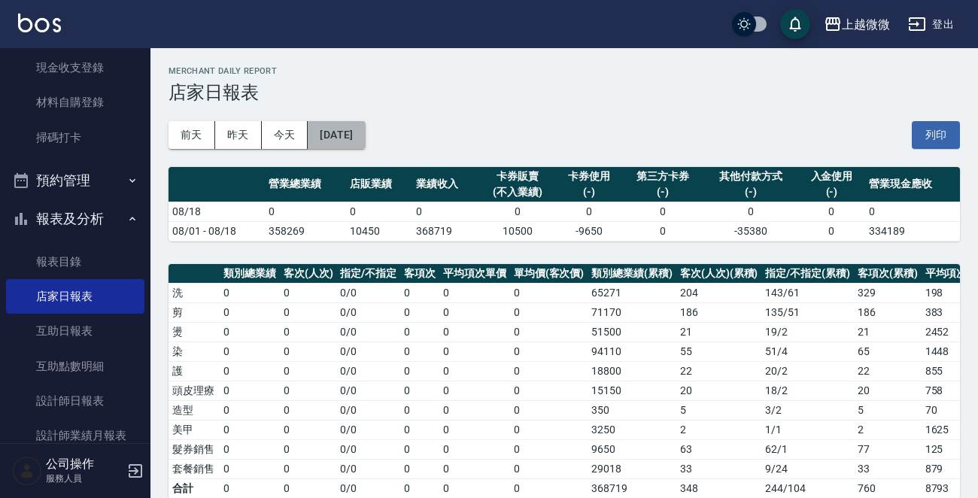
click at [365, 132] on button "[DATE]" at bounding box center [336, 135] width 57 height 28
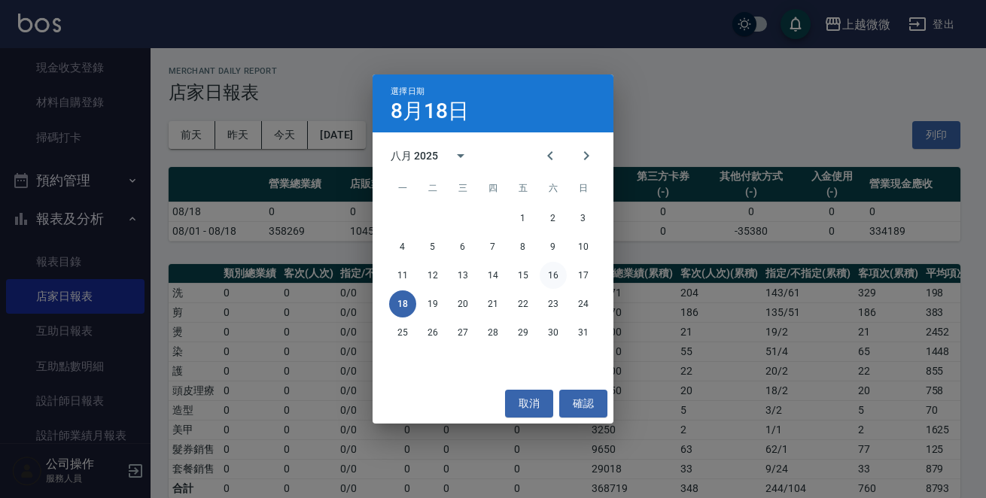
click at [554, 281] on button "16" at bounding box center [552, 275] width 27 height 27
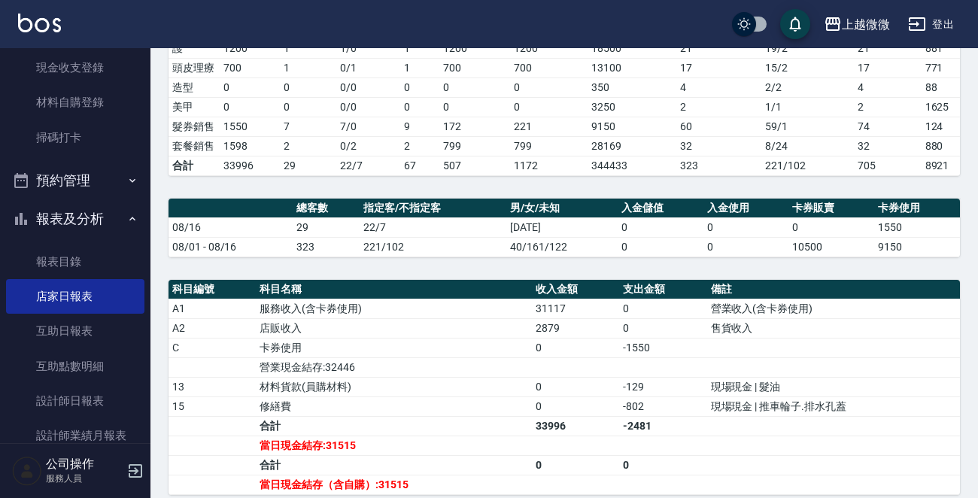
scroll to position [524, 0]
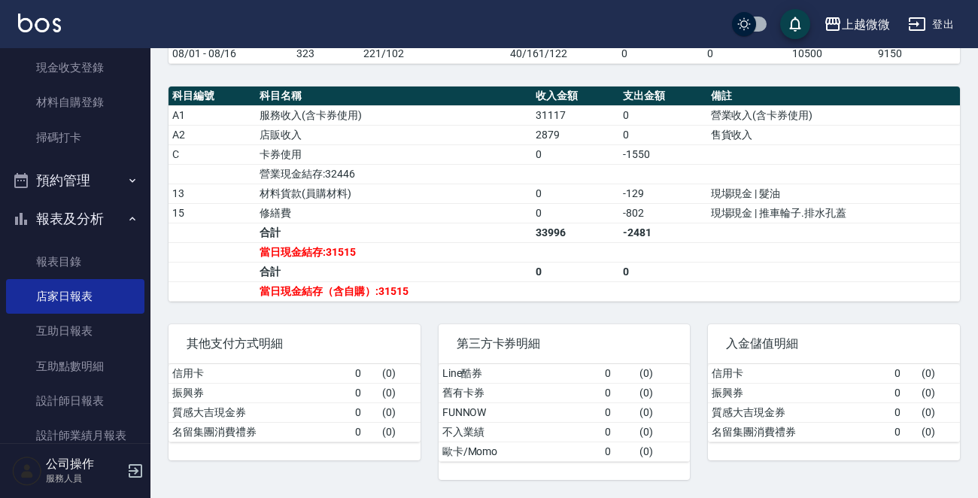
click at [43, 14] on img at bounding box center [39, 23] width 43 height 19
